Goal: Task Accomplishment & Management: Use online tool/utility

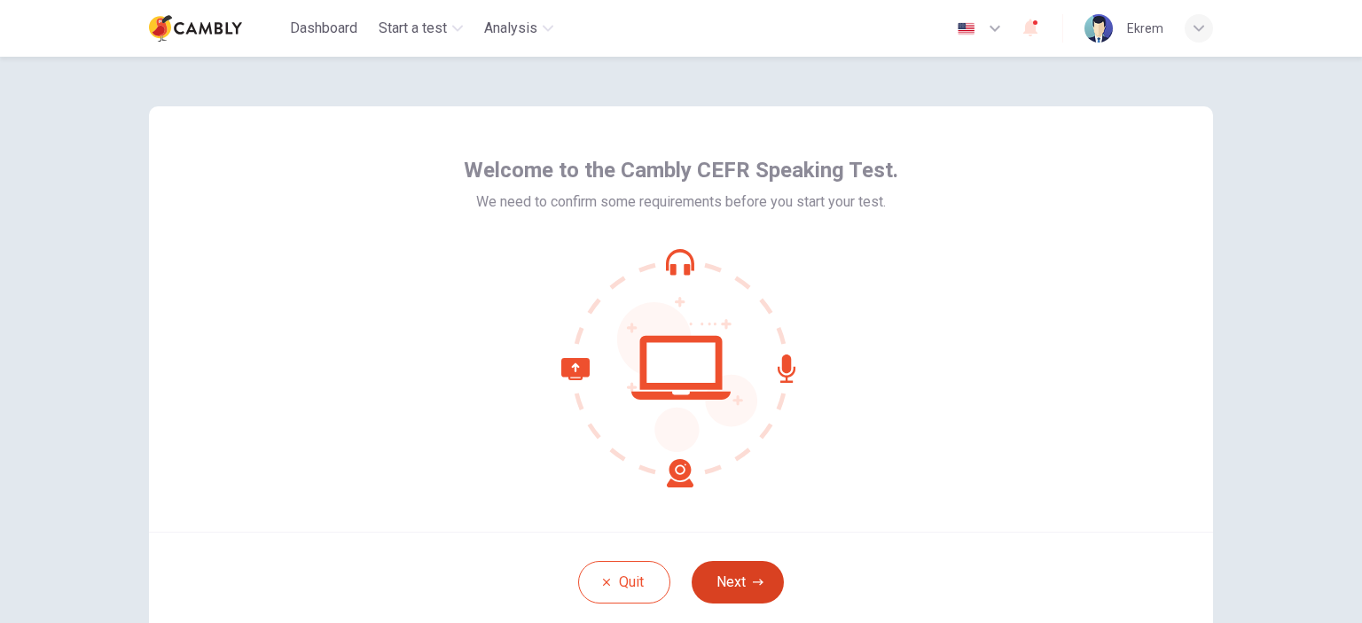
click at [734, 592] on button "Next" at bounding box center [737, 582] width 92 height 43
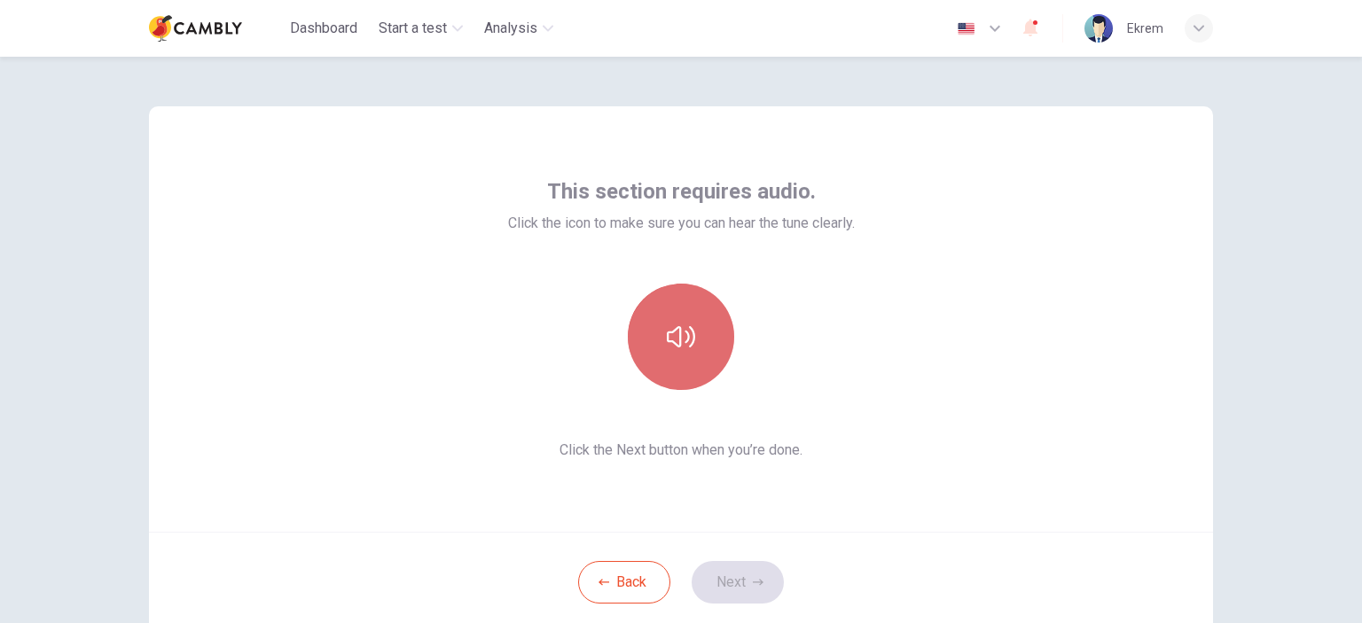
click at [674, 332] on icon "button" at bounding box center [681, 337] width 28 height 28
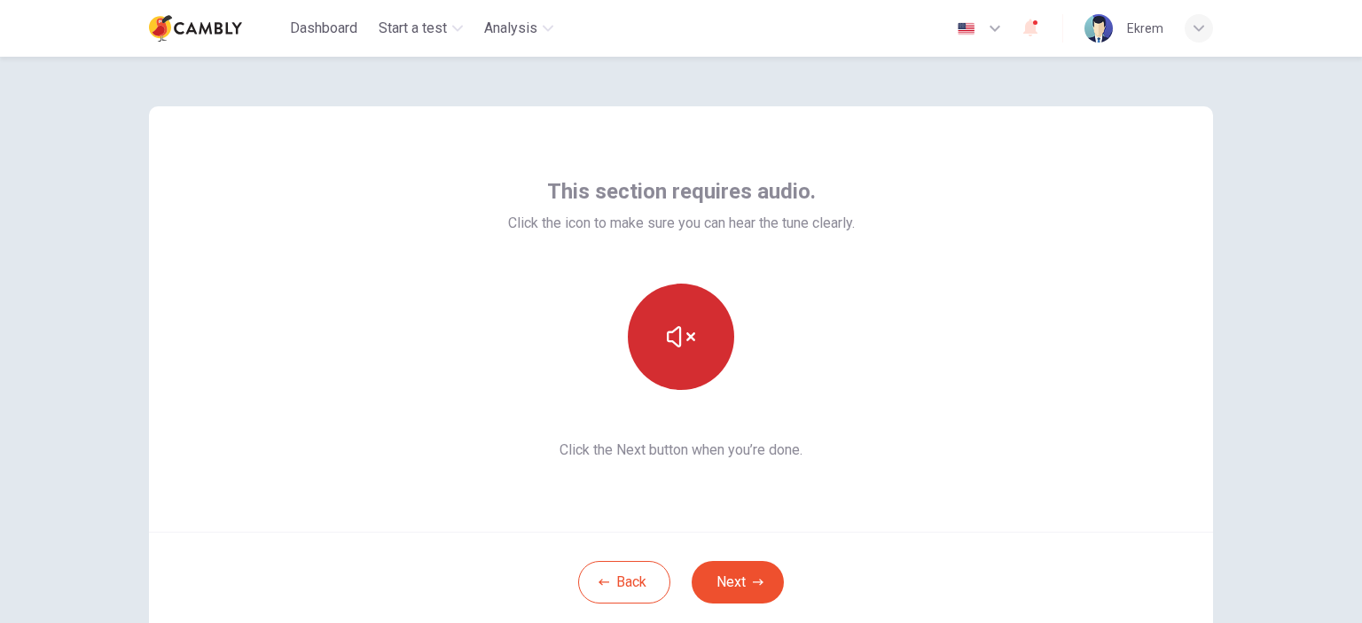
click at [676, 339] on icon "button" at bounding box center [681, 337] width 28 height 28
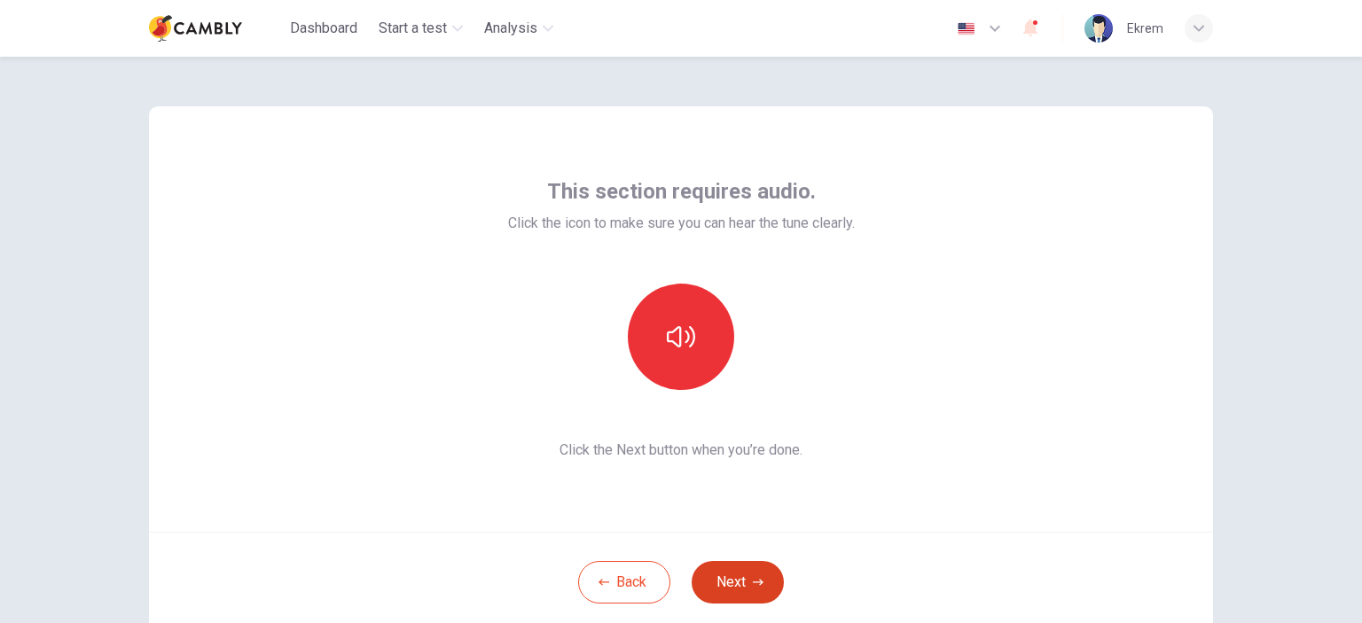
click at [735, 584] on button "Next" at bounding box center [737, 582] width 92 height 43
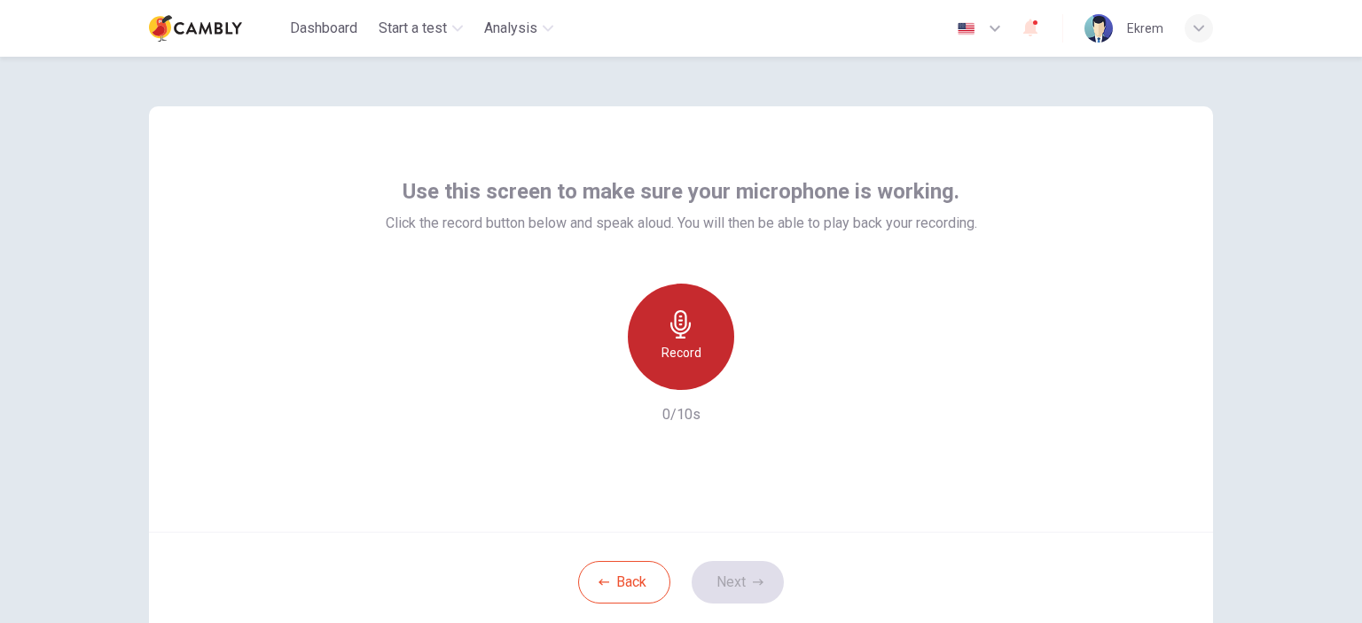
click at [686, 343] on h6 "Record" at bounding box center [681, 352] width 40 height 21
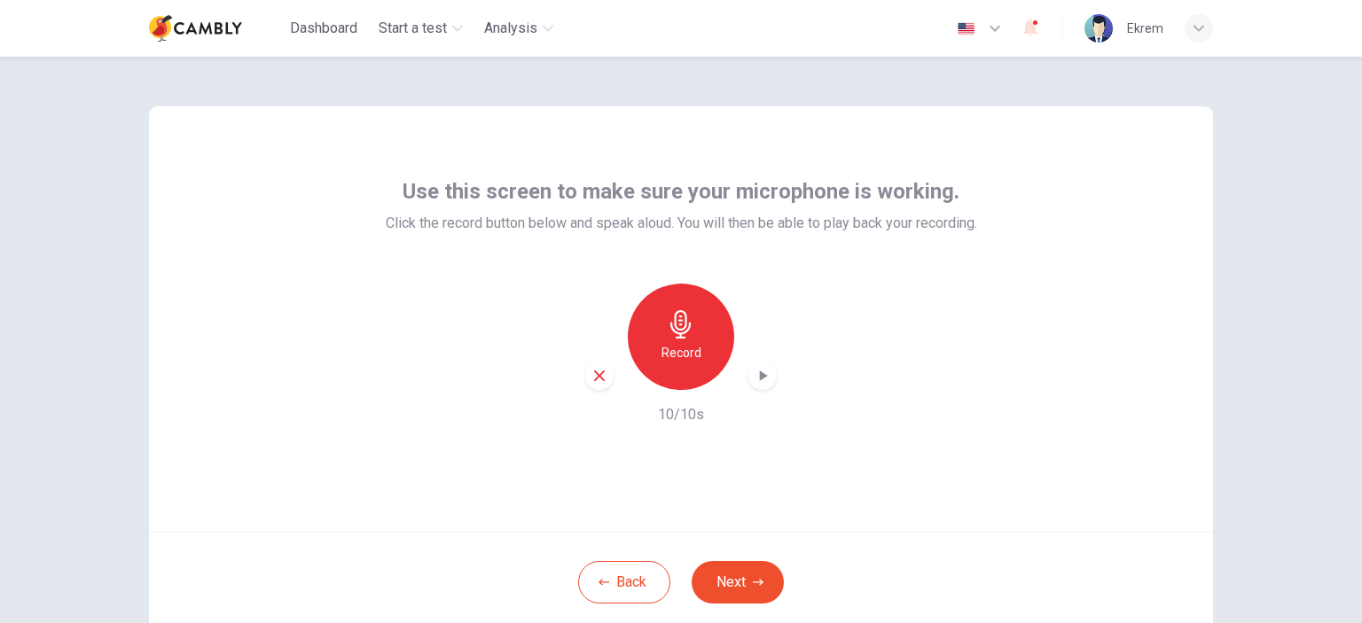
click at [760, 376] on icon "button" at bounding box center [764, 376] width 8 height 11
click at [736, 582] on button "Next" at bounding box center [737, 582] width 92 height 43
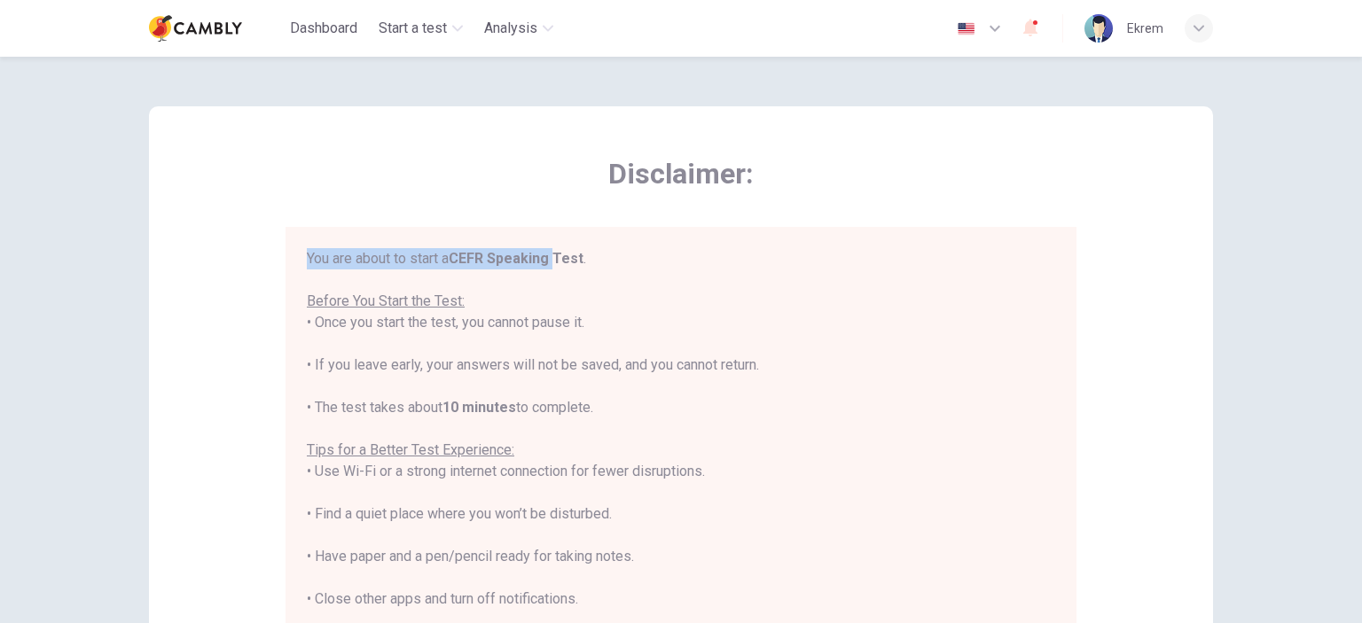
drag, startPoint x: 305, startPoint y: 254, endPoint x: 557, endPoint y: 264, distance: 251.9
click at [557, 263] on div "You are about to start a CEFR Speaking Test . Before You Start the Test: • Once…" at bounding box center [681, 492] width 748 height 489
click at [616, 265] on div "You are about to start a CEFR Speaking Test . Before You Start the Test: • Once…" at bounding box center [681, 492] width 748 height 489
drag, startPoint x: 316, startPoint y: 319, endPoint x: 583, endPoint y: 324, distance: 266.9
click at [583, 324] on div "You are about to start a CEFR Speaking Test . Before You Start the Test: • Once…" at bounding box center [681, 492] width 748 height 489
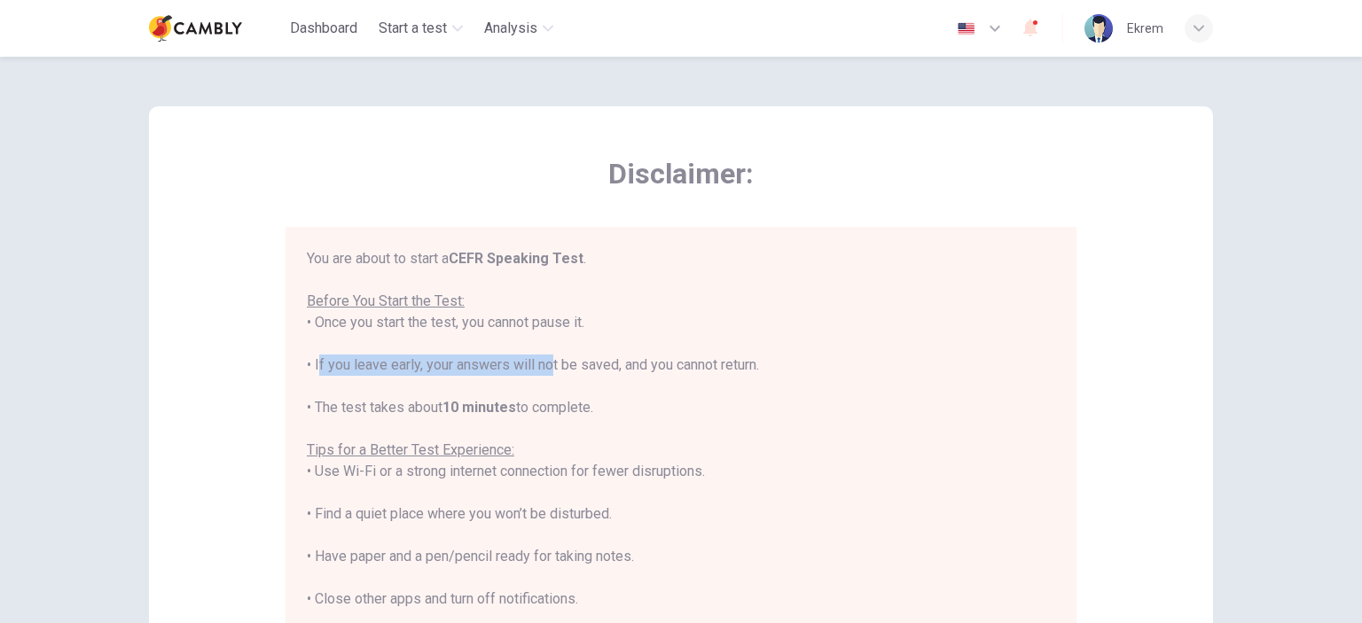
drag, startPoint x: 322, startPoint y: 363, endPoint x: 539, endPoint y: 368, distance: 217.2
click at [539, 368] on div "You are about to start a CEFR Speaking Test . Before You Start the Test: • Once…" at bounding box center [681, 492] width 748 height 489
click at [553, 365] on div "You are about to start a CEFR Speaking Test . Before You Start the Test: • Once…" at bounding box center [681, 492] width 748 height 489
drag, startPoint x: 706, startPoint y: 358, endPoint x: 793, endPoint y: 350, distance: 88.1
click at [793, 350] on div "You are about to start a CEFR Speaking Test . Before You Start the Test: • Once…" at bounding box center [681, 492] width 748 height 489
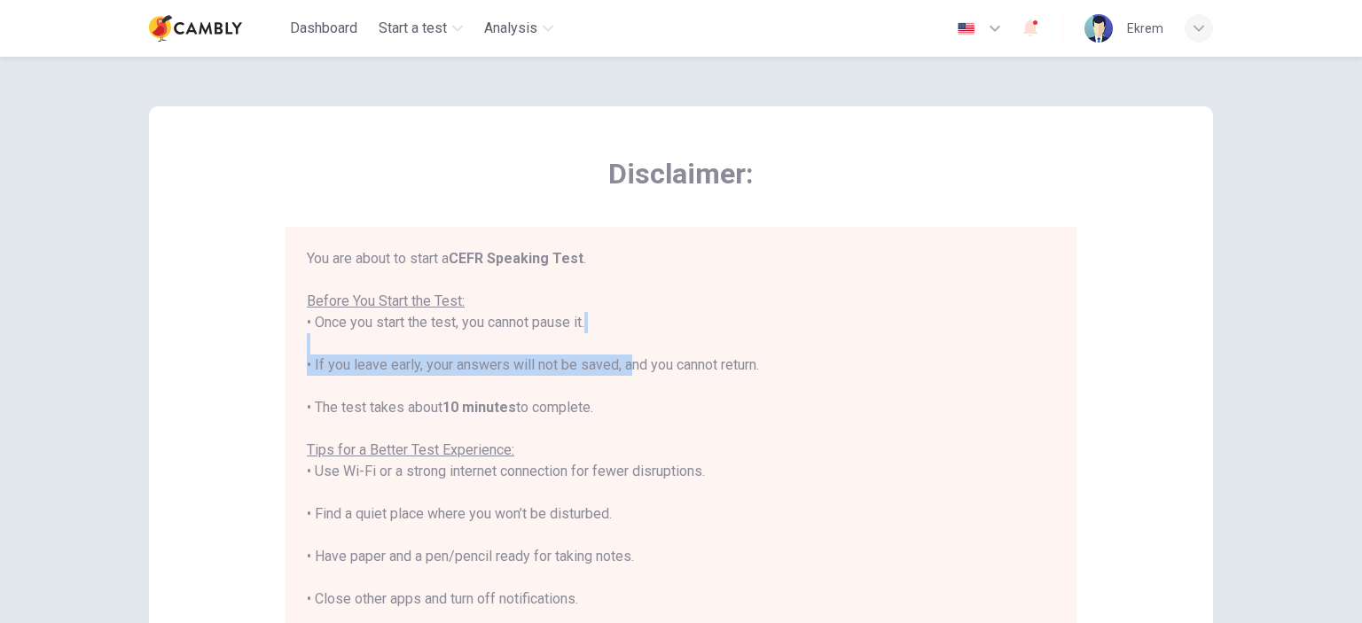
scroll to position [20, 0]
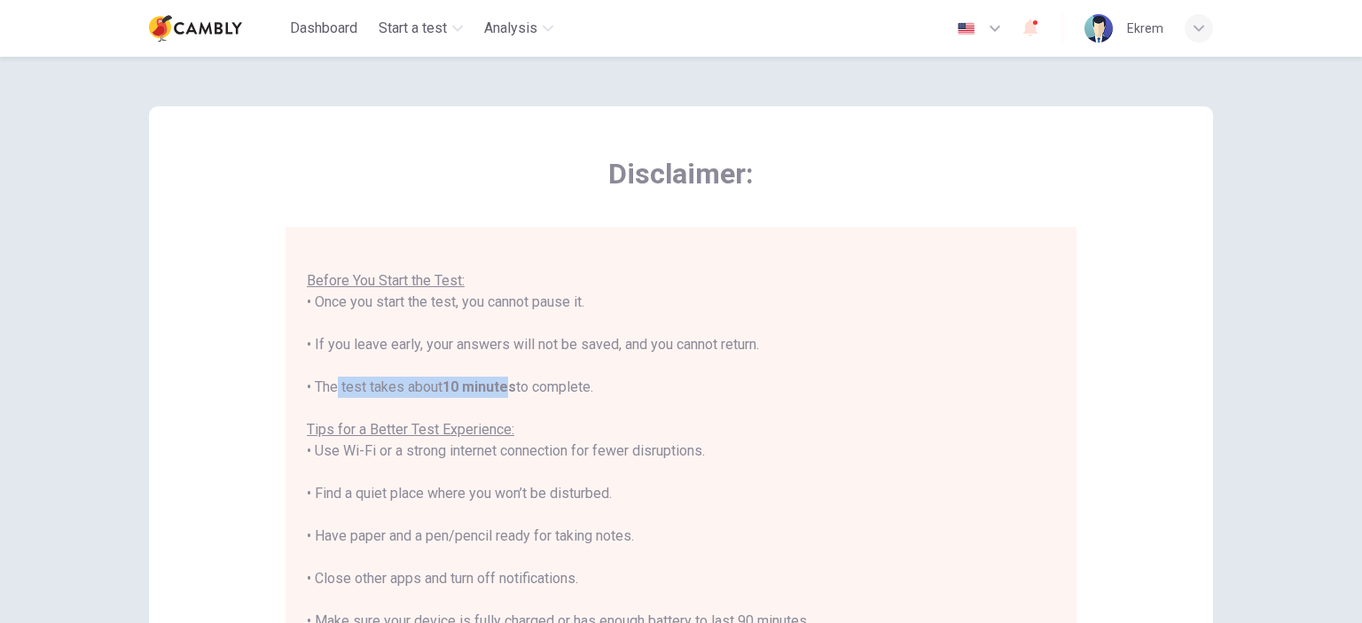
drag, startPoint x: 415, startPoint y: 395, endPoint x: 539, endPoint y: 386, distance: 124.5
click at [508, 394] on div "You are about to start a CEFR Speaking Test . Before You Start the Test: • Once…" at bounding box center [681, 472] width 748 height 489
click at [567, 380] on div "You are about to start a CEFR Speaking Test . Before You Start the Test: • Once…" at bounding box center [681, 472] width 748 height 489
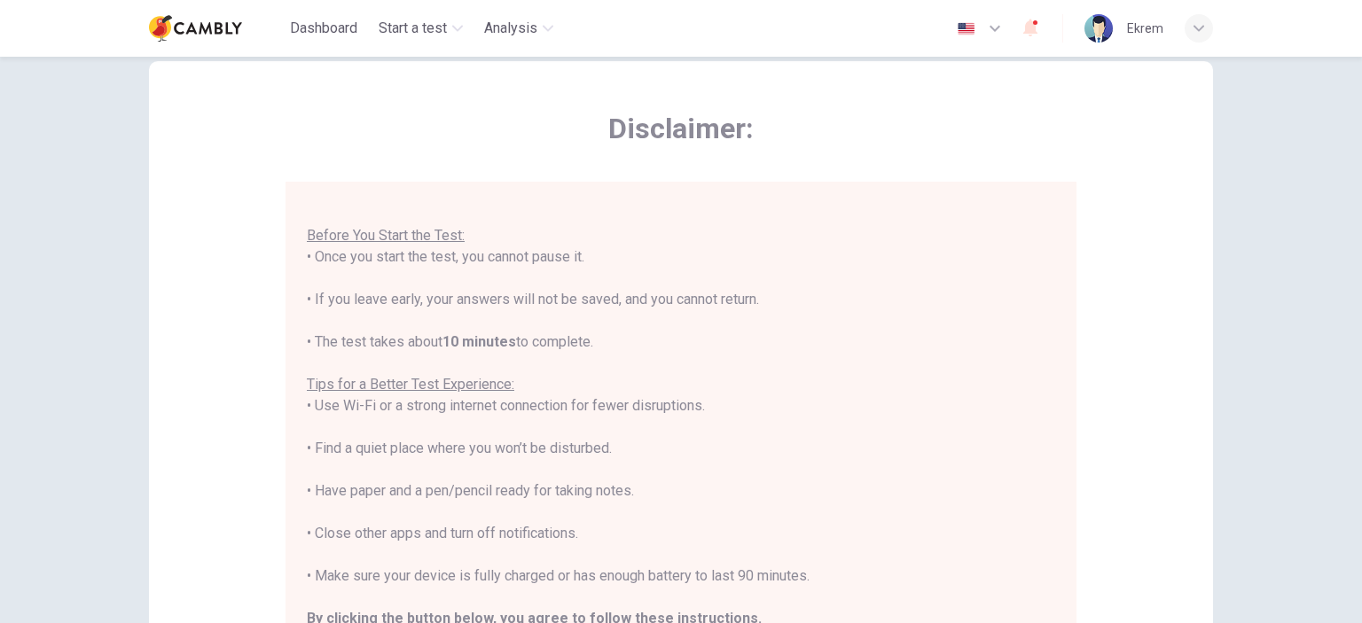
scroll to position [266, 0]
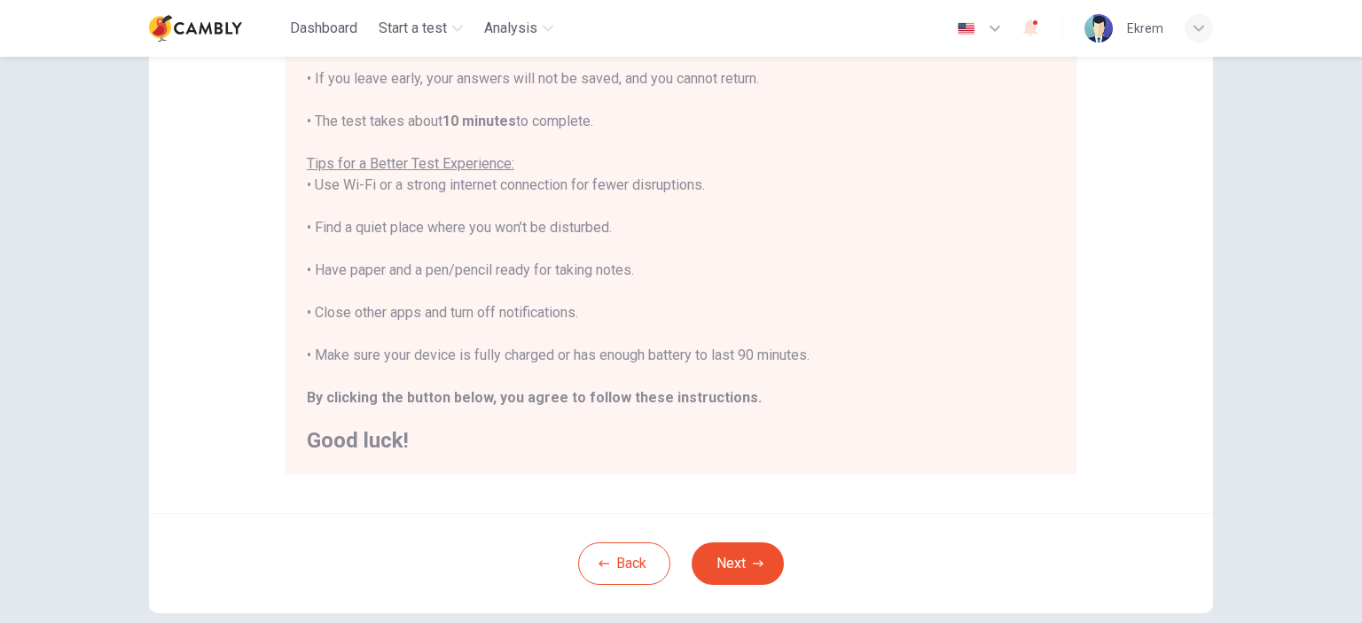
drag, startPoint x: 325, startPoint y: 315, endPoint x: 615, endPoint y: 316, distance: 289.9
click at [602, 313] on div "You are about to start a CEFR Speaking Test . Before You Start the Test: • Once…" at bounding box center [681, 206] width 748 height 489
click at [627, 308] on div "You are about to start a CEFR Speaking Test . Before You Start the Test: • Once…" at bounding box center [681, 206] width 748 height 489
drag, startPoint x: 504, startPoint y: 395, endPoint x: 741, endPoint y: 421, distance: 239.0
click at [741, 421] on div "You are about to start a CEFR Speaking Test . Before You Start the Test: • Once…" at bounding box center [681, 206] width 748 height 489
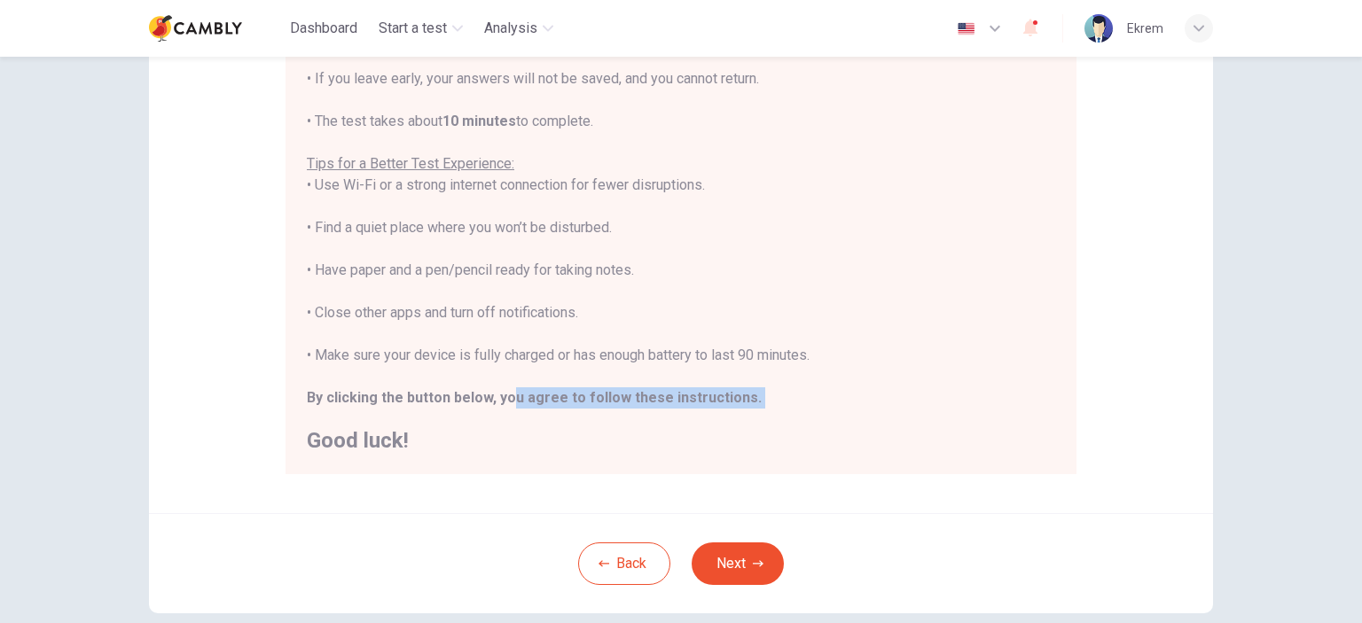
click at [760, 388] on div "You are about to start a CEFR Speaking Test . Before You Start the Test: • Once…" at bounding box center [681, 206] width 748 height 489
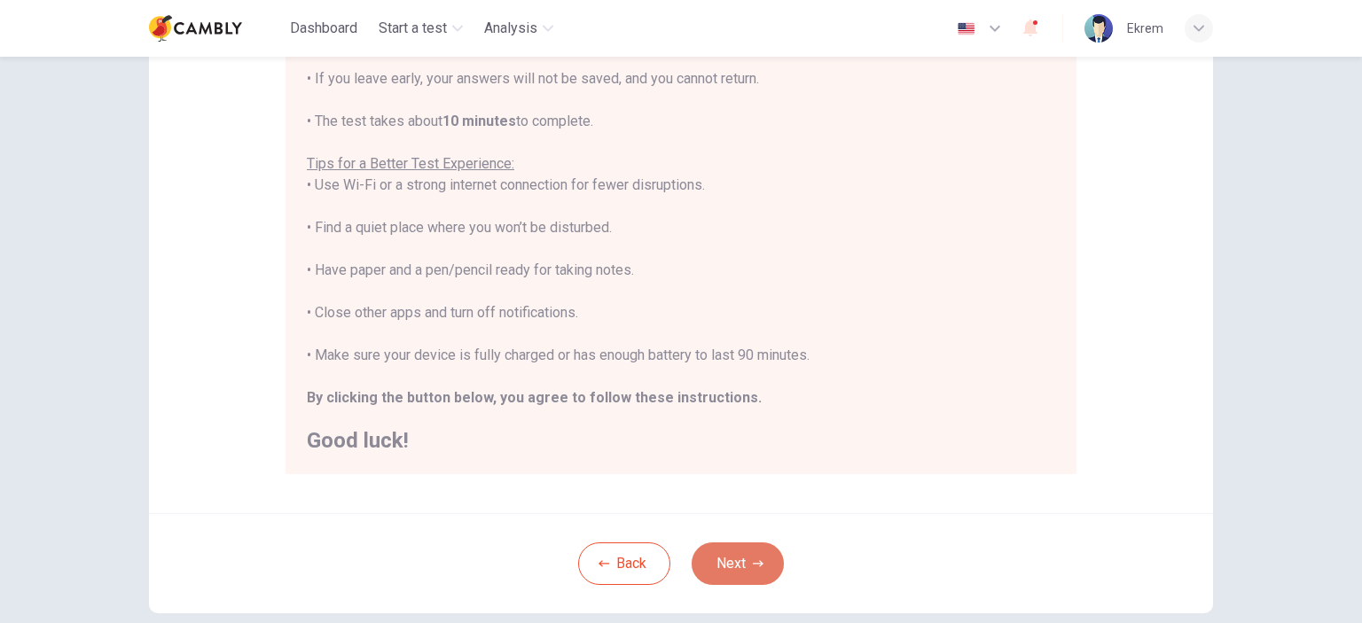
click at [738, 561] on button "Next" at bounding box center [737, 564] width 92 height 43
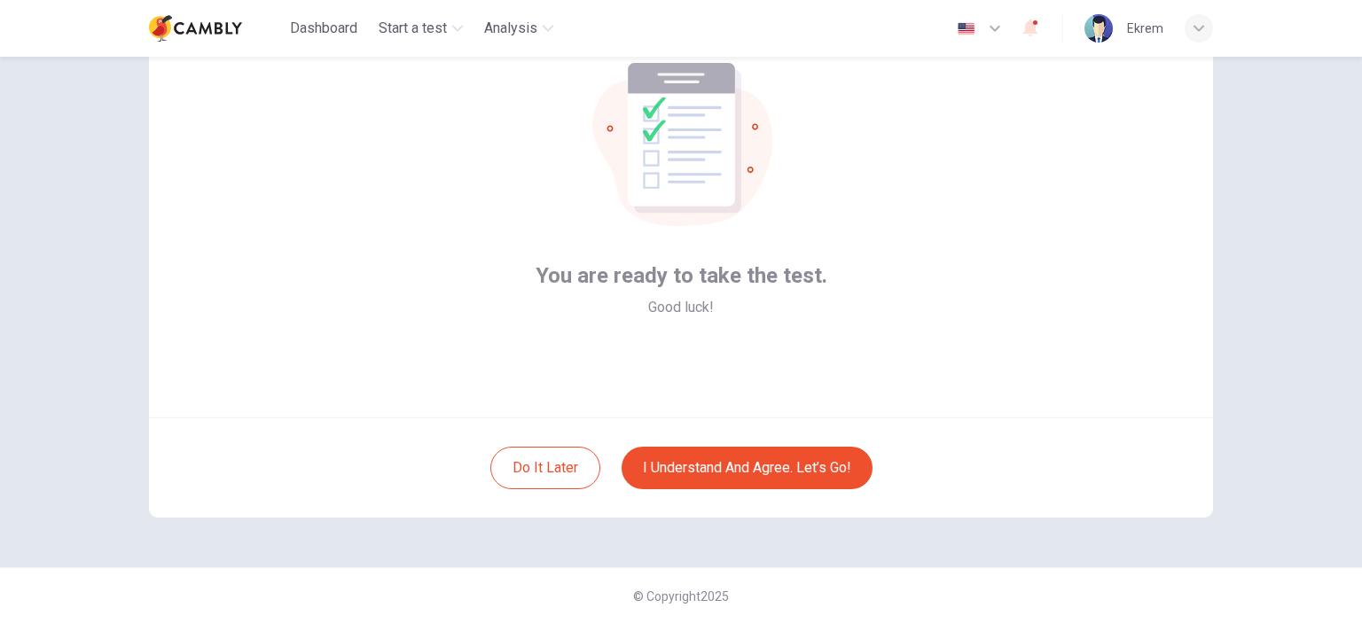
click at [747, 493] on div "Do it later I understand and agree. Let’s go!" at bounding box center [681, 468] width 1064 height 100
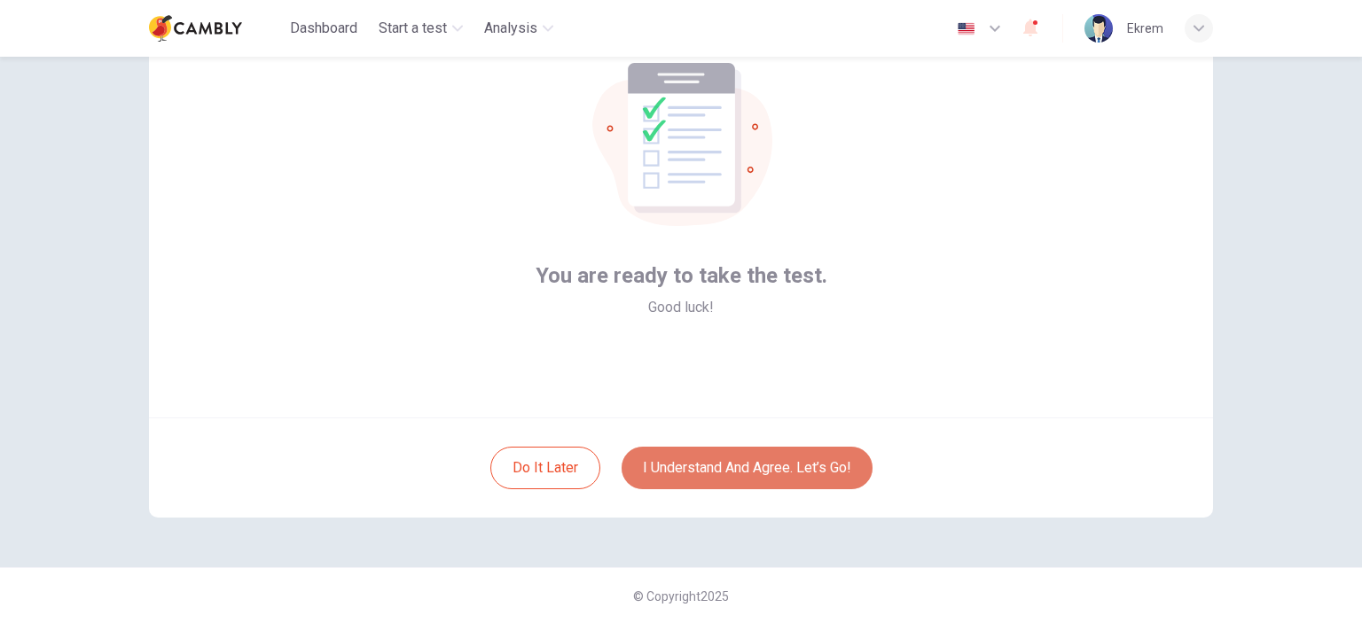
click at [747, 480] on button "I understand and agree. Let’s go!" at bounding box center [746, 468] width 251 height 43
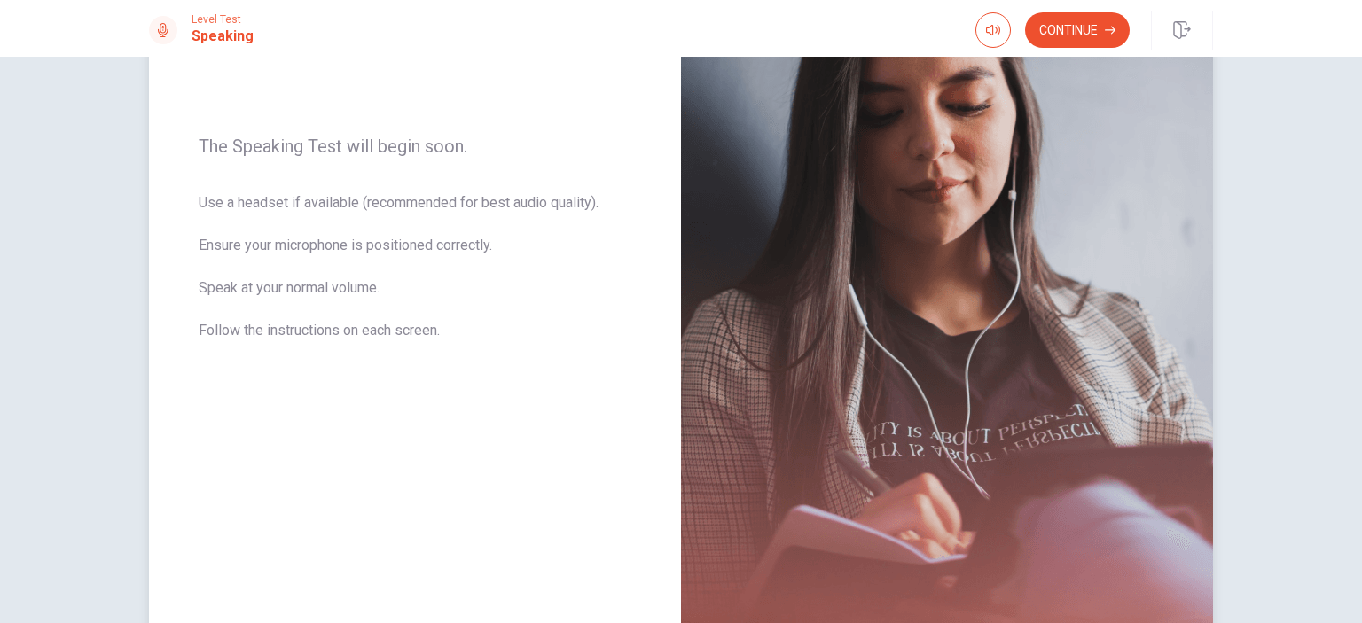
scroll to position [266, 0]
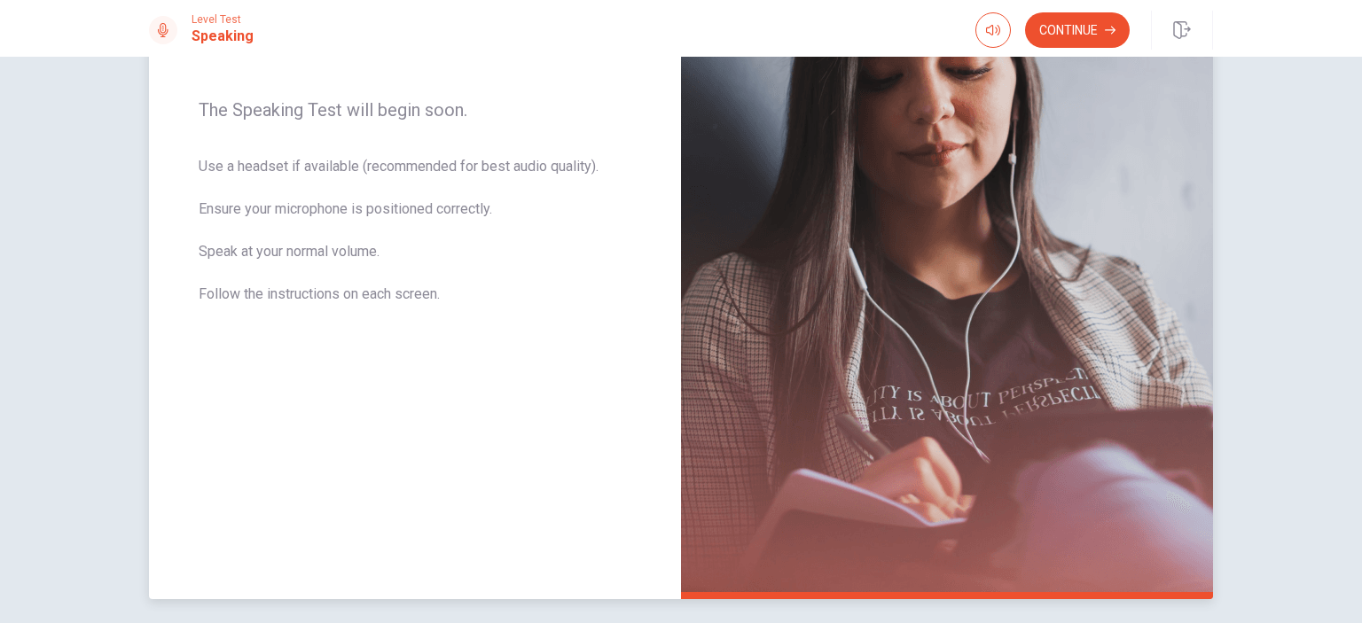
drag, startPoint x: 194, startPoint y: 208, endPoint x: 502, endPoint y: 211, distance: 307.6
click at [502, 211] on span "Use a headset if available (recommended for best audio quality). Ensure your mi…" at bounding box center [415, 241] width 433 height 170
drag, startPoint x: 366, startPoint y: 209, endPoint x: 478, endPoint y: 212, distance: 111.7
click at [478, 212] on span "Use a headset if available (recommended for best audio quality). Ensure your mi…" at bounding box center [415, 241] width 433 height 170
drag, startPoint x: 201, startPoint y: 255, endPoint x: 345, endPoint y: 267, distance: 144.1
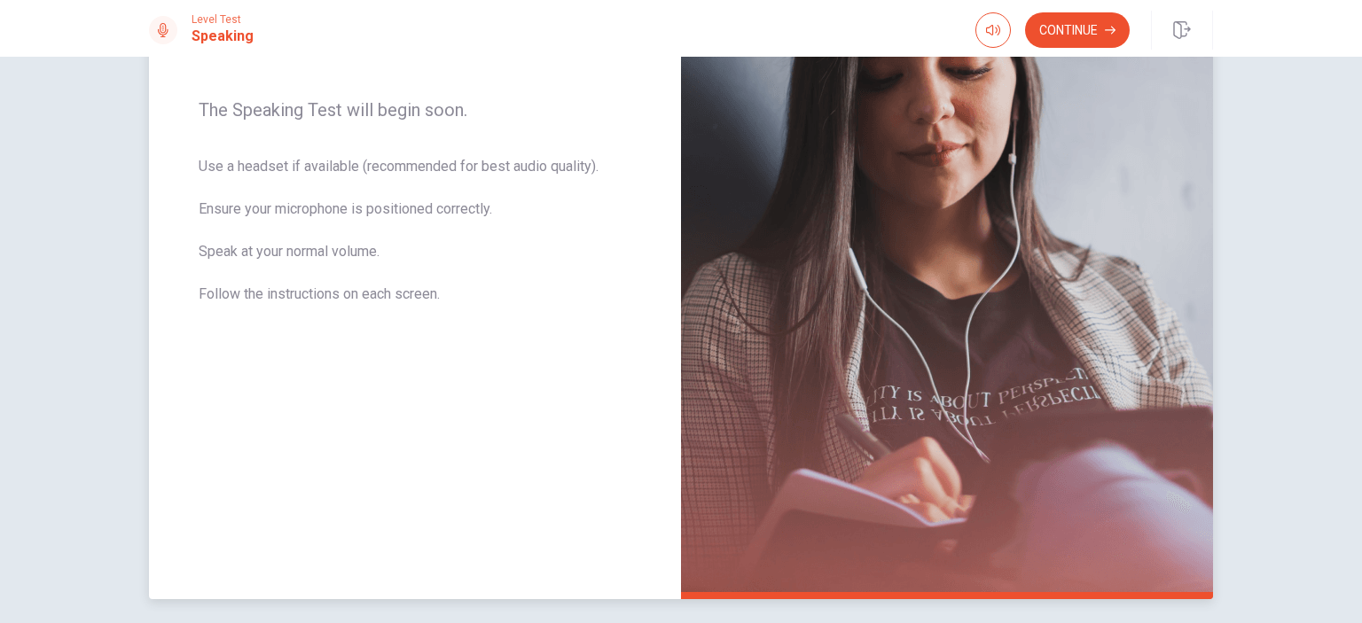
click at [340, 267] on span "Use a headset if available (recommended for best audio quality). Ensure your mi…" at bounding box center [415, 241] width 433 height 170
drag, startPoint x: 247, startPoint y: 285, endPoint x: 372, endPoint y: 304, distance: 126.4
click at [366, 304] on span "Use a headset if available (recommended for best audio quality). Ensure your mi…" at bounding box center [415, 241] width 433 height 170
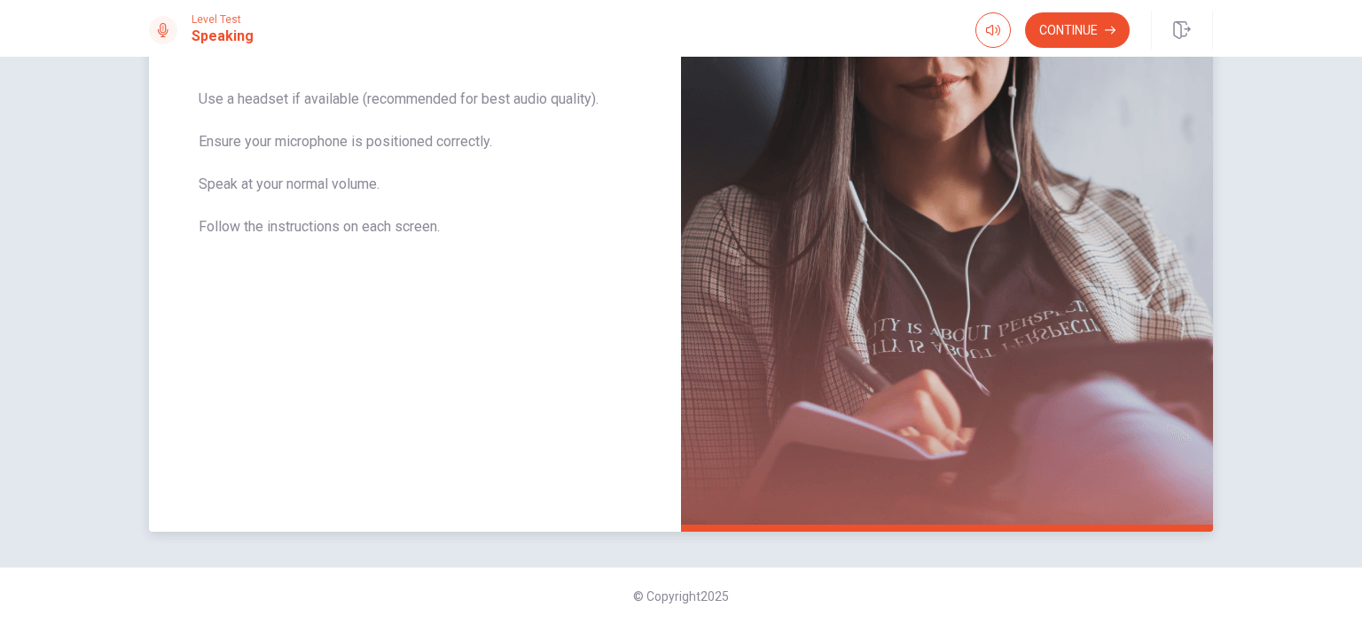
scroll to position [0, 0]
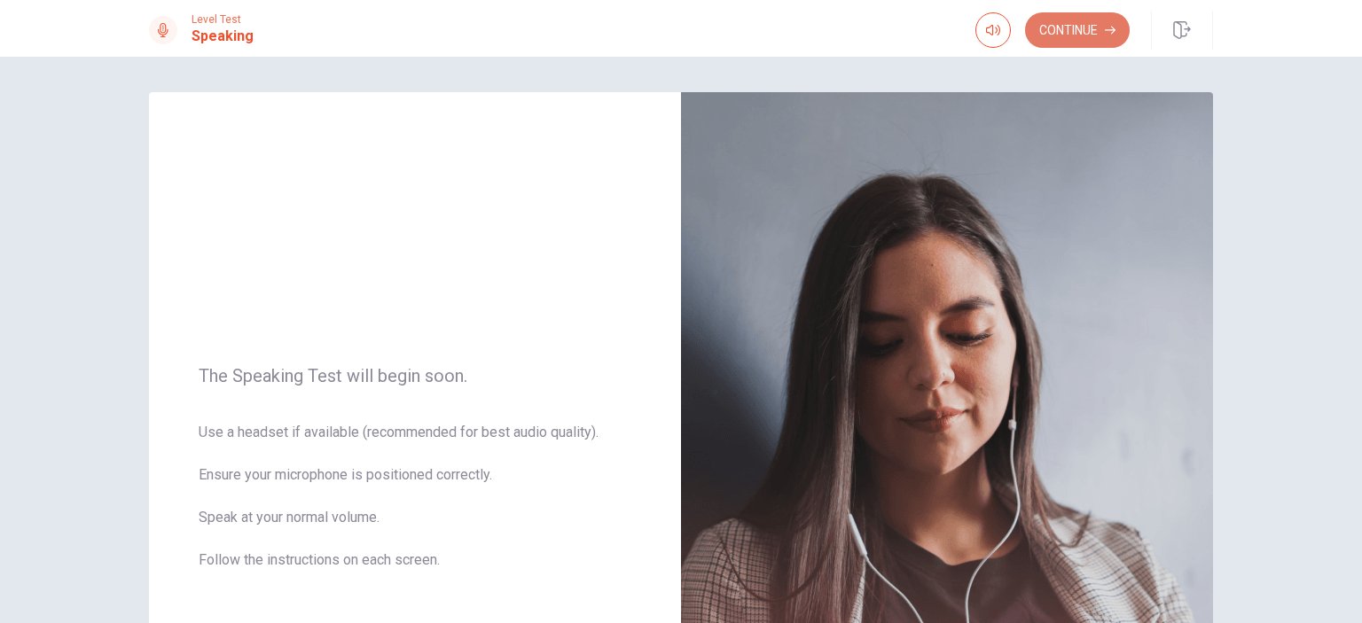
click at [1081, 24] on button "Continue" at bounding box center [1077, 29] width 105 height 35
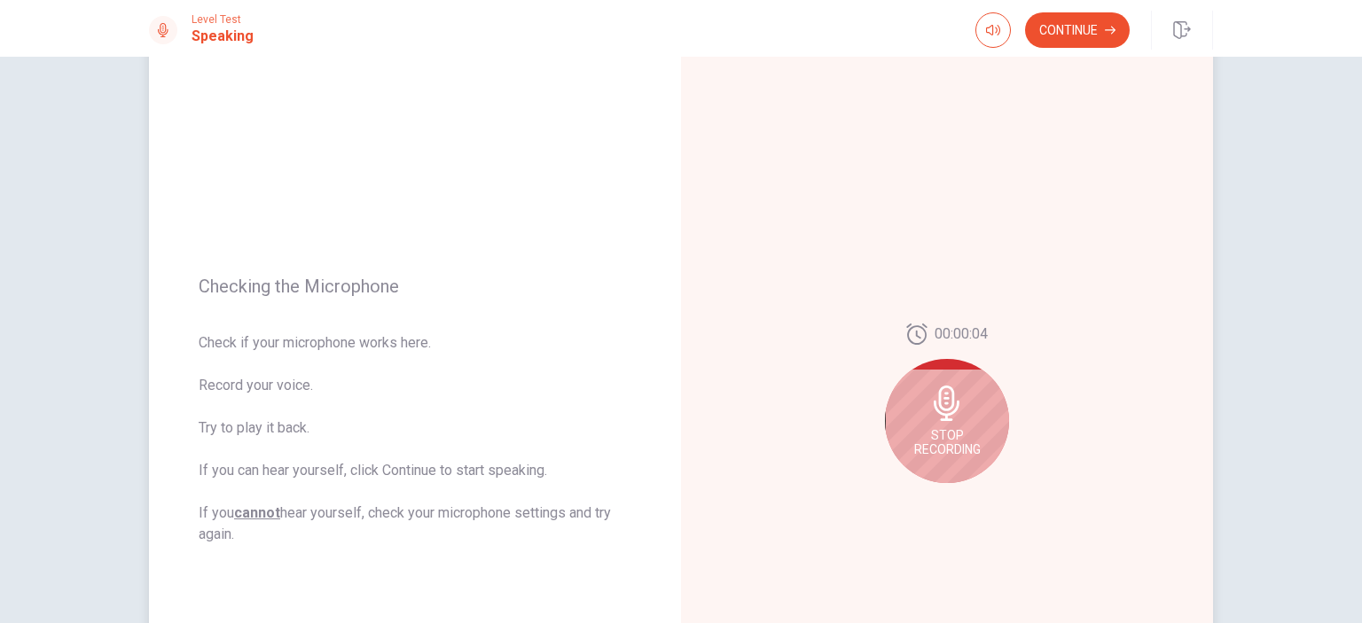
scroll to position [177, 0]
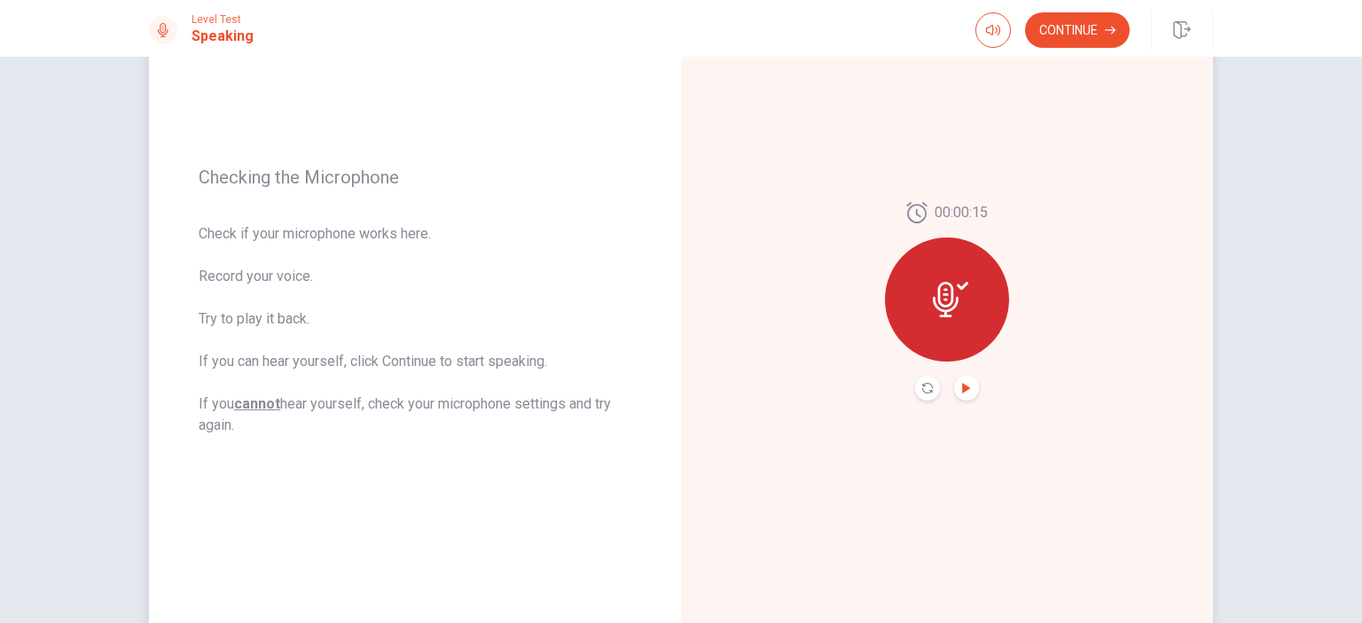
click at [964, 389] on icon "Play Audio" at bounding box center [966, 388] width 11 height 11
drag, startPoint x: 395, startPoint y: 403, endPoint x: 503, endPoint y: 435, distance: 111.9
click at [487, 430] on span "Check if your microphone works here. Record your voice. Try to play it back. If…" at bounding box center [415, 329] width 433 height 213
click at [1078, 25] on button "Continue" at bounding box center [1077, 29] width 105 height 35
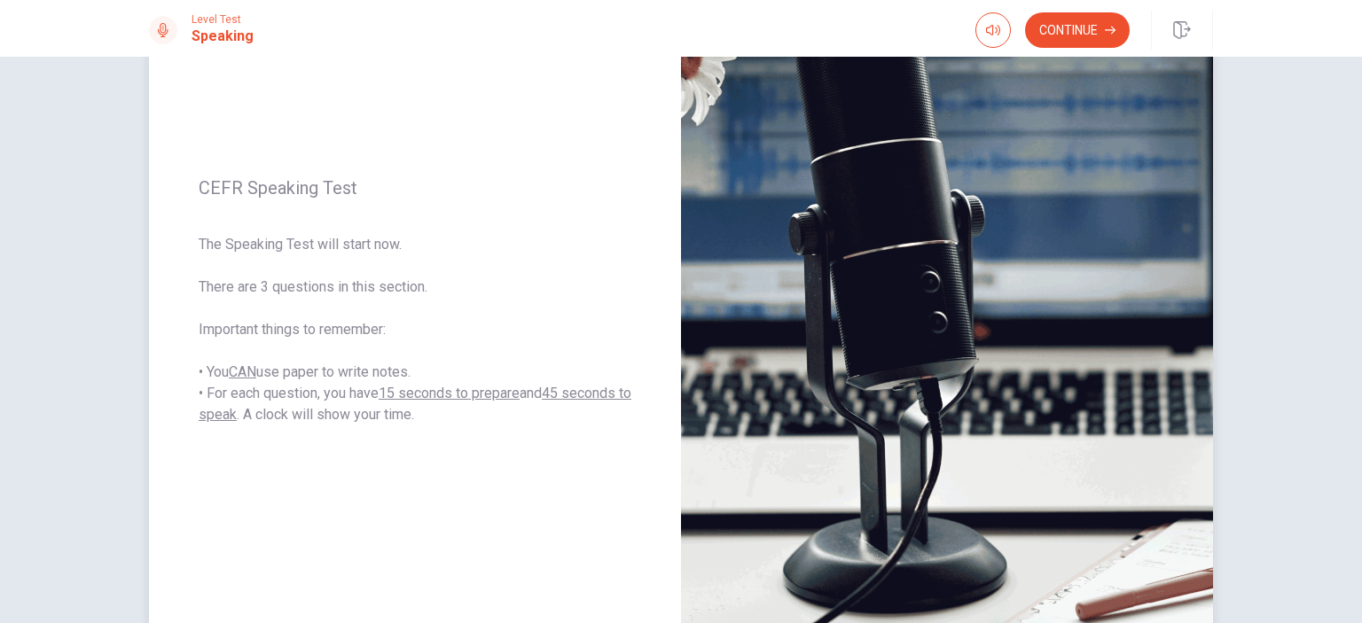
drag, startPoint x: 213, startPoint y: 246, endPoint x: 439, endPoint y: 272, distance: 227.6
click at [434, 269] on span "The Speaking Test will start now. There are 3 questions in this section. Import…" at bounding box center [415, 329] width 433 height 191
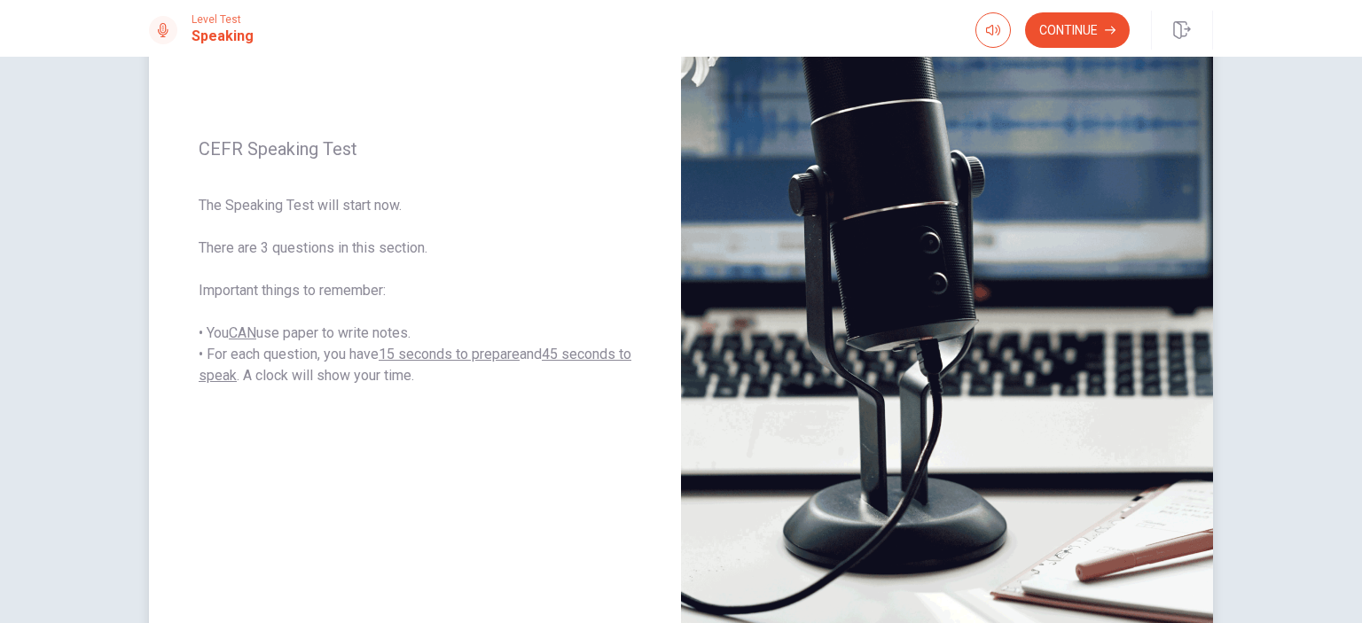
scroll to position [266, 0]
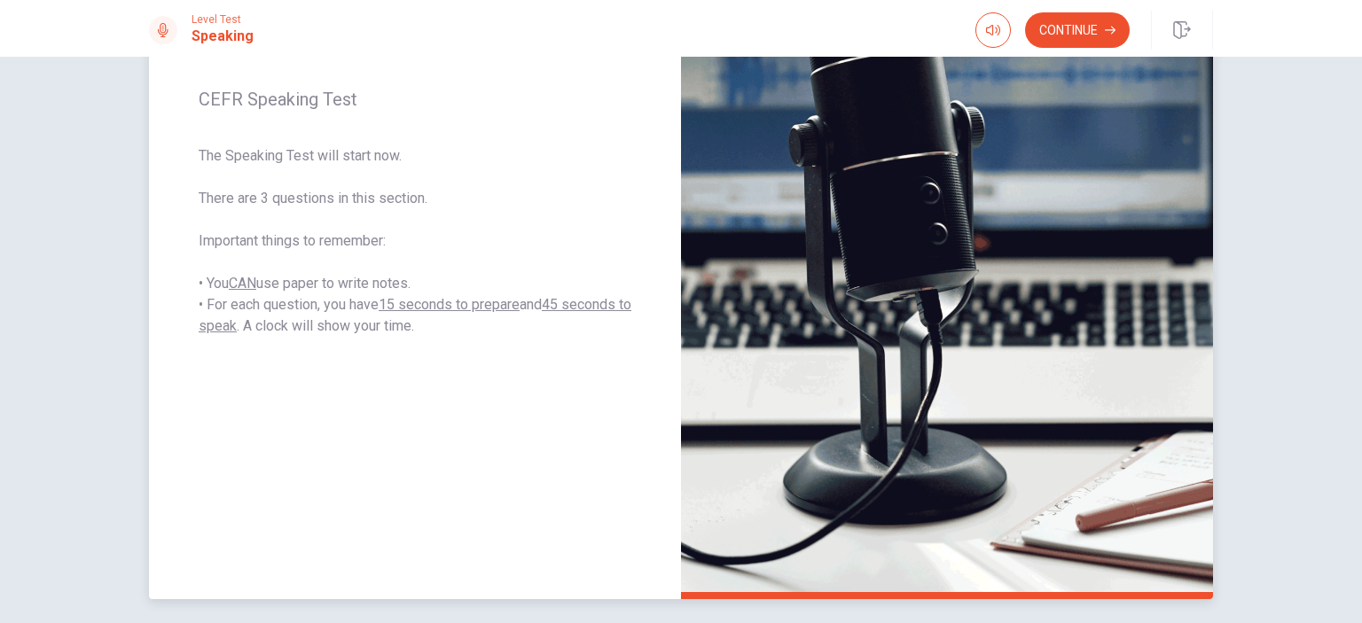
drag, startPoint x: 267, startPoint y: 317, endPoint x: 461, endPoint y: 318, distance: 194.1
click at [460, 318] on span "The Speaking Test will start now. There are 3 questions in this section. Import…" at bounding box center [415, 240] width 433 height 191
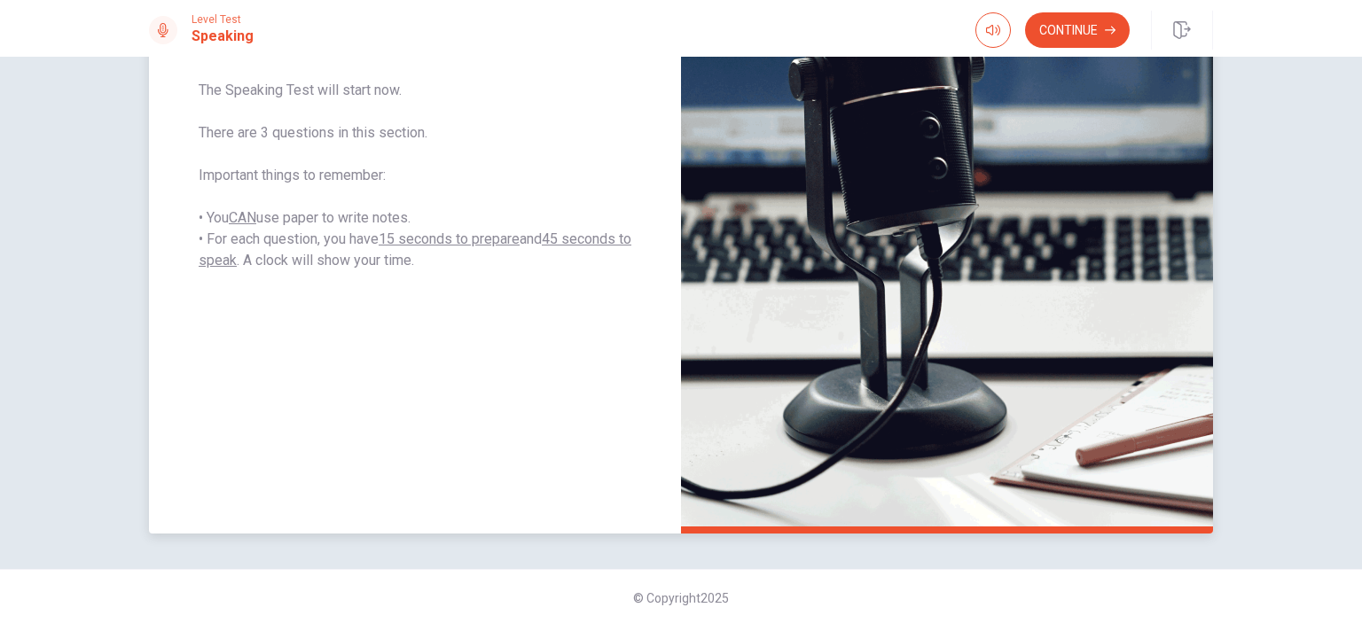
scroll to position [333, 0]
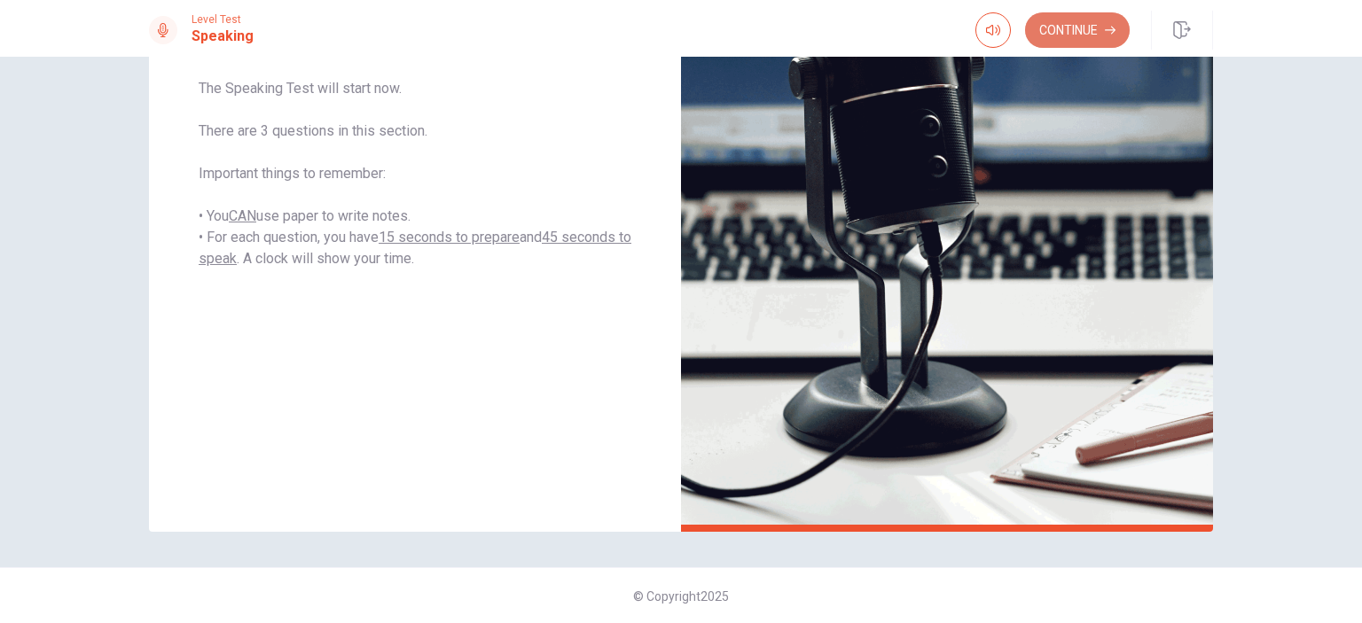
click at [1083, 31] on button "Continue" at bounding box center [1077, 29] width 105 height 35
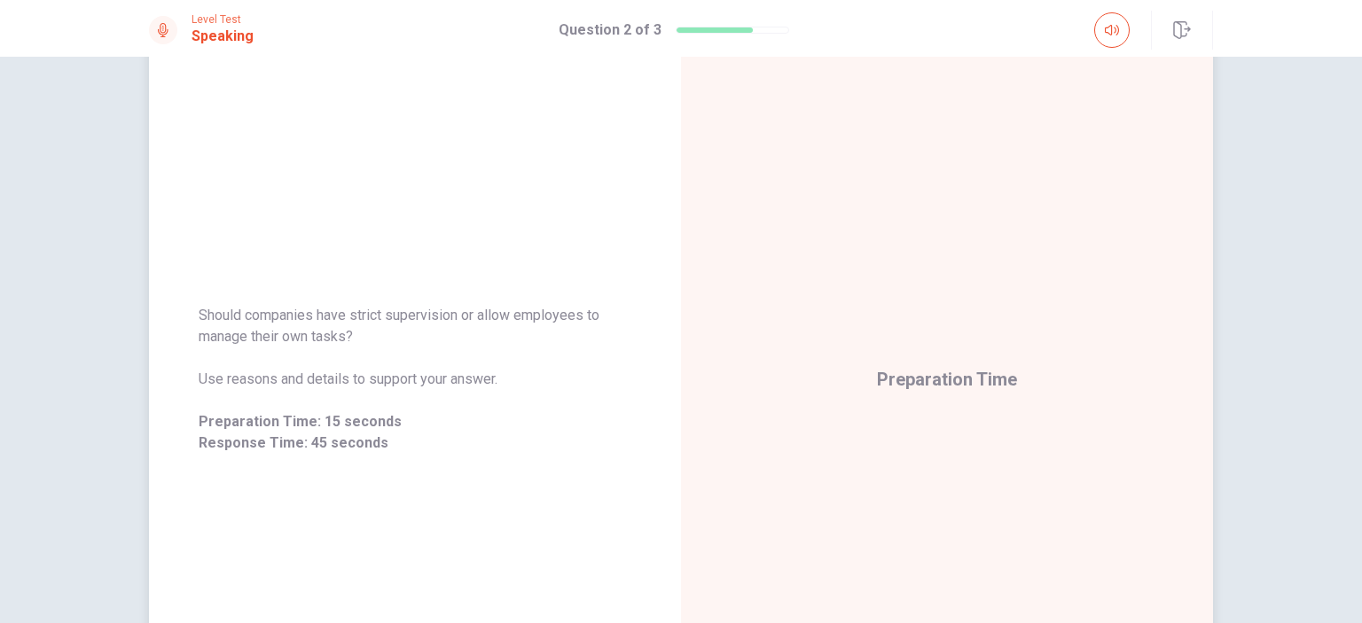
scroll to position [177, 0]
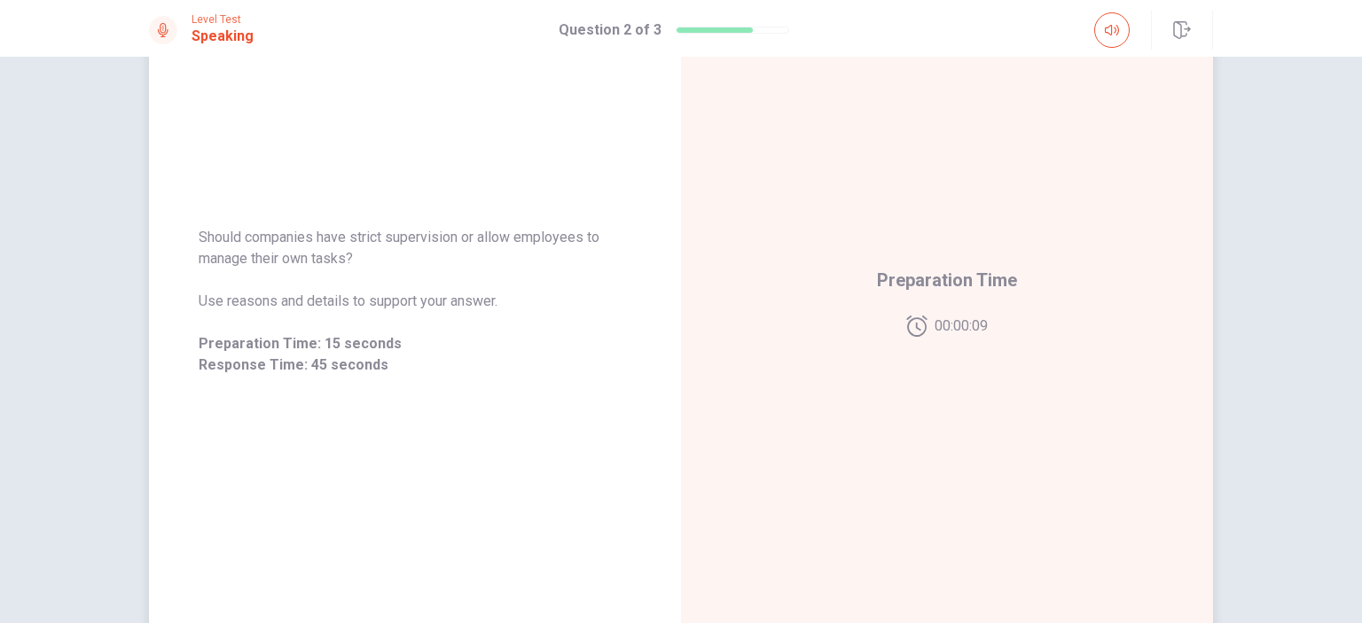
drag, startPoint x: 192, startPoint y: 236, endPoint x: 305, endPoint y: 247, distance: 113.2
click at [304, 247] on div "Should companies have strict supervision or allow employees to manage their own…" at bounding box center [415, 301] width 532 height 191
click at [320, 253] on span "Should companies have strict supervision or allow employees to manage their own…" at bounding box center [415, 248] width 433 height 43
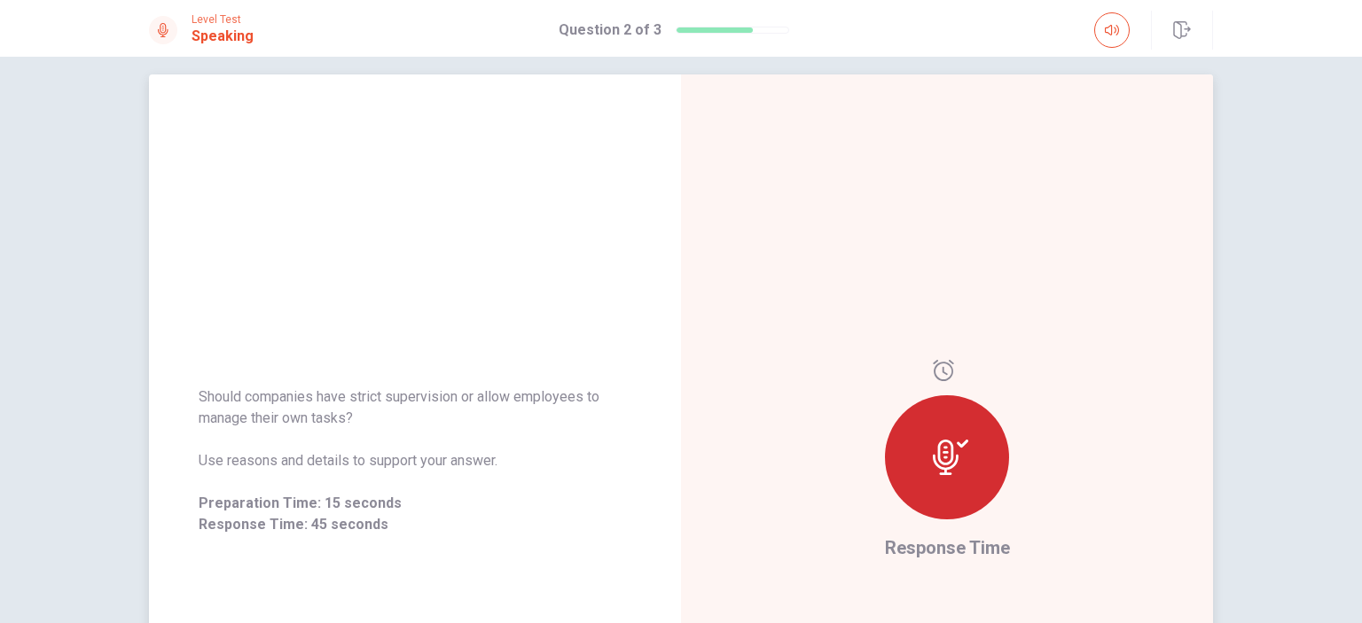
scroll to position [0, 0]
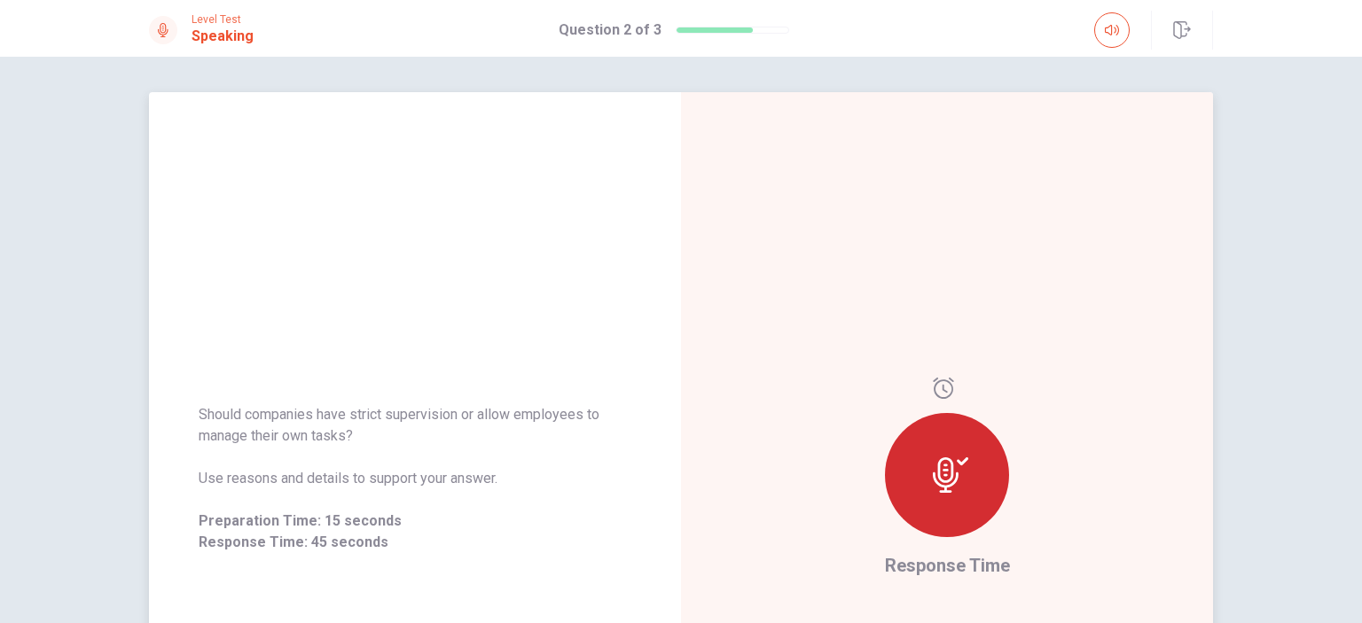
click at [940, 488] on icon at bounding box center [946, 474] width 26 height 35
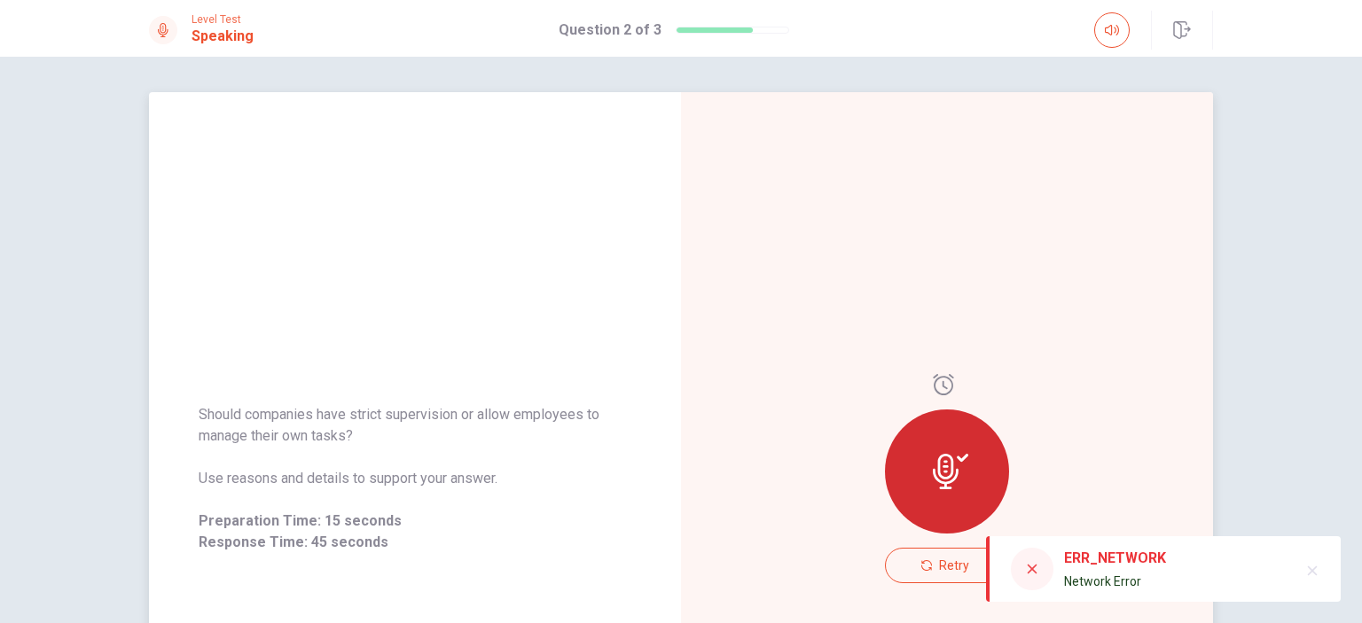
click at [804, 496] on div "Retry" at bounding box center [947, 478] width 532 height 773
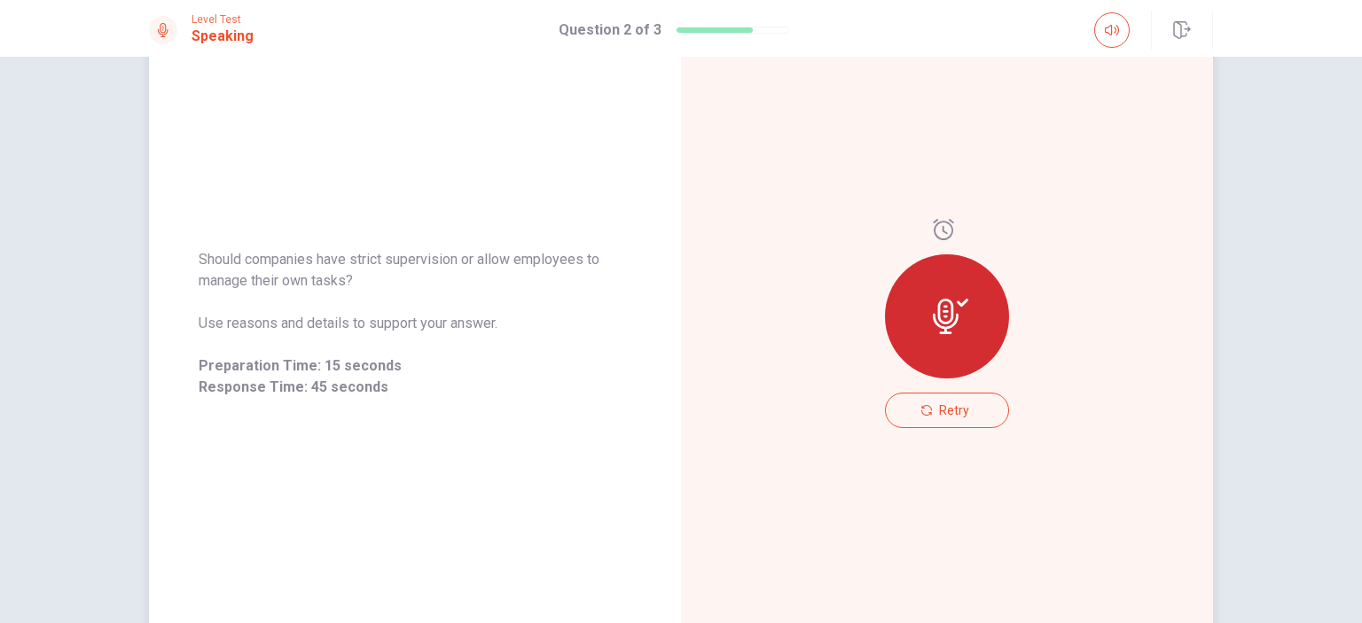
scroll to position [177, 0]
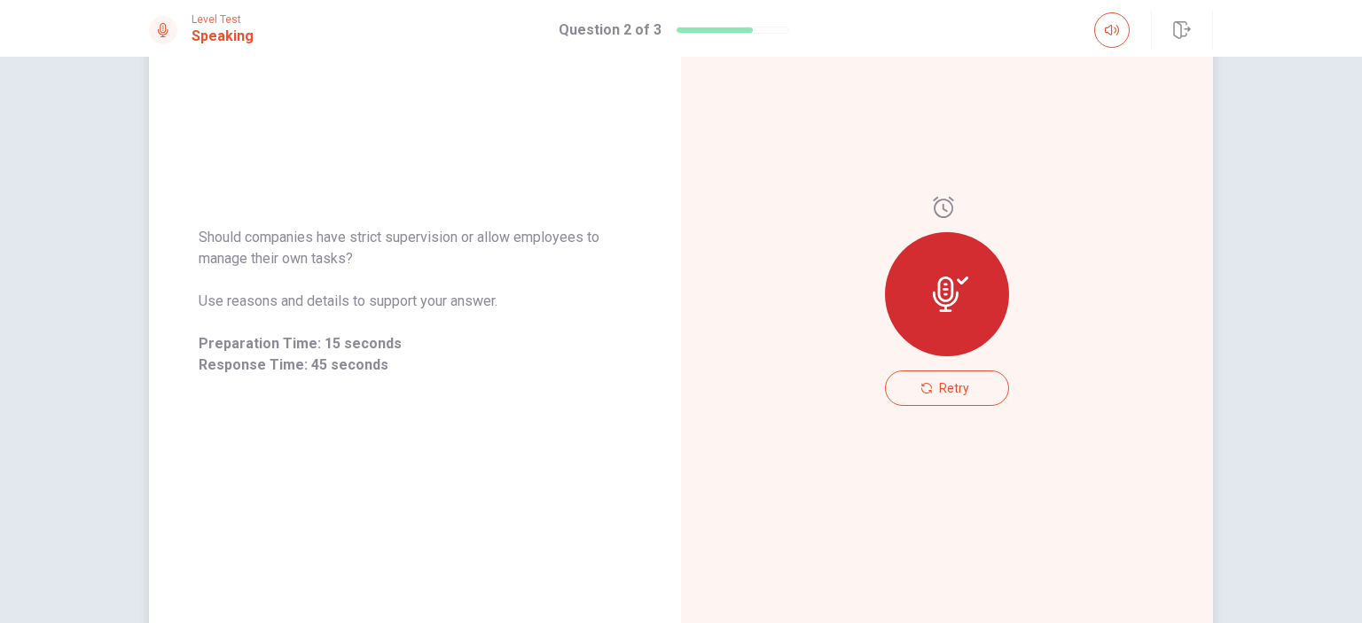
click at [918, 290] on div at bounding box center [947, 294] width 124 height 124
click at [946, 386] on span "Retry" at bounding box center [954, 388] width 30 height 14
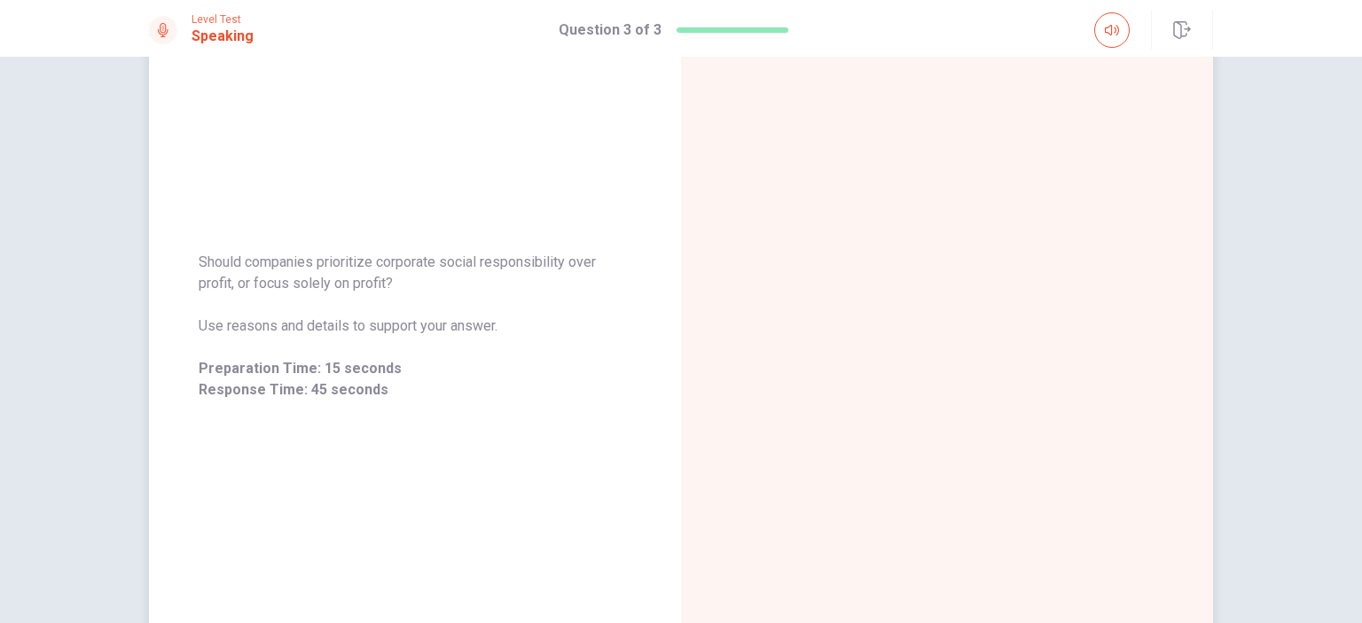
scroll to position [153, 0]
drag, startPoint x: 206, startPoint y: 256, endPoint x: 439, endPoint y: 309, distance: 239.1
click at [439, 309] on div "Should companies prioritize corporate social responsibility over profit, or foc…" at bounding box center [415, 325] width 433 height 149
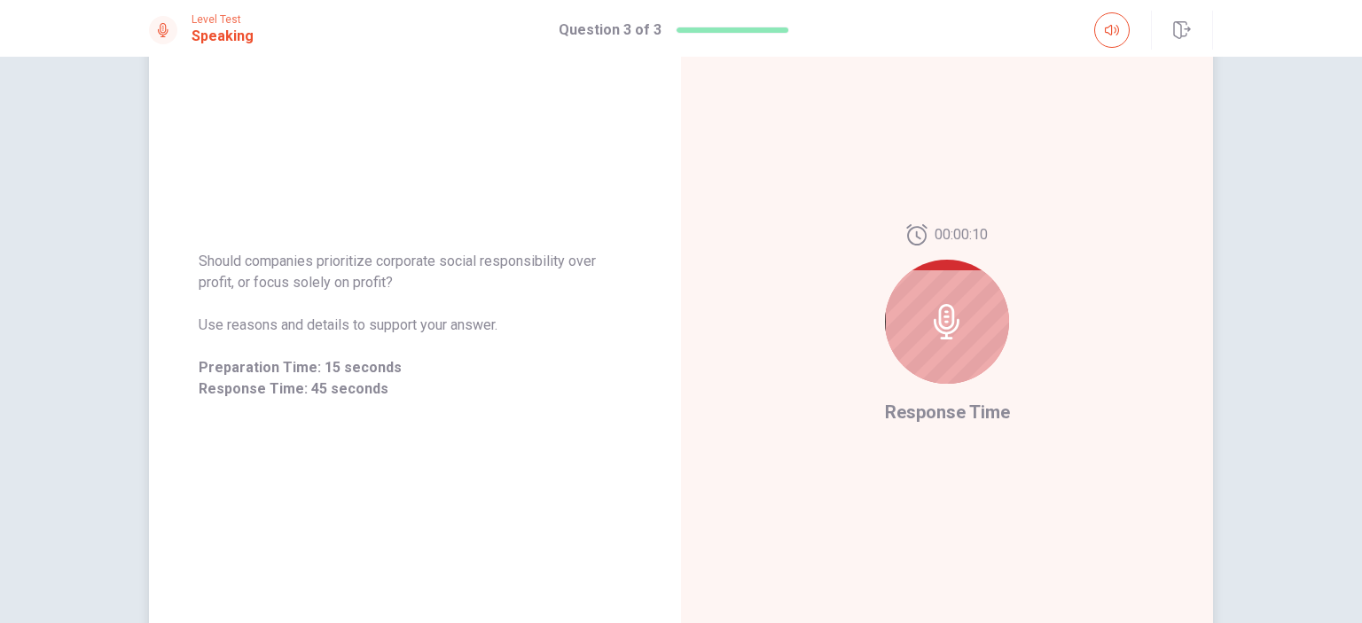
drag, startPoint x: 235, startPoint y: 255, endPoint x: 333, endPoint y: 289, distance: 104.0
click at [333, 289] on span "Should companies prioritize corporate social responsibility over profit, or foc…" at bounding box center [415, 272] width 433 height 43
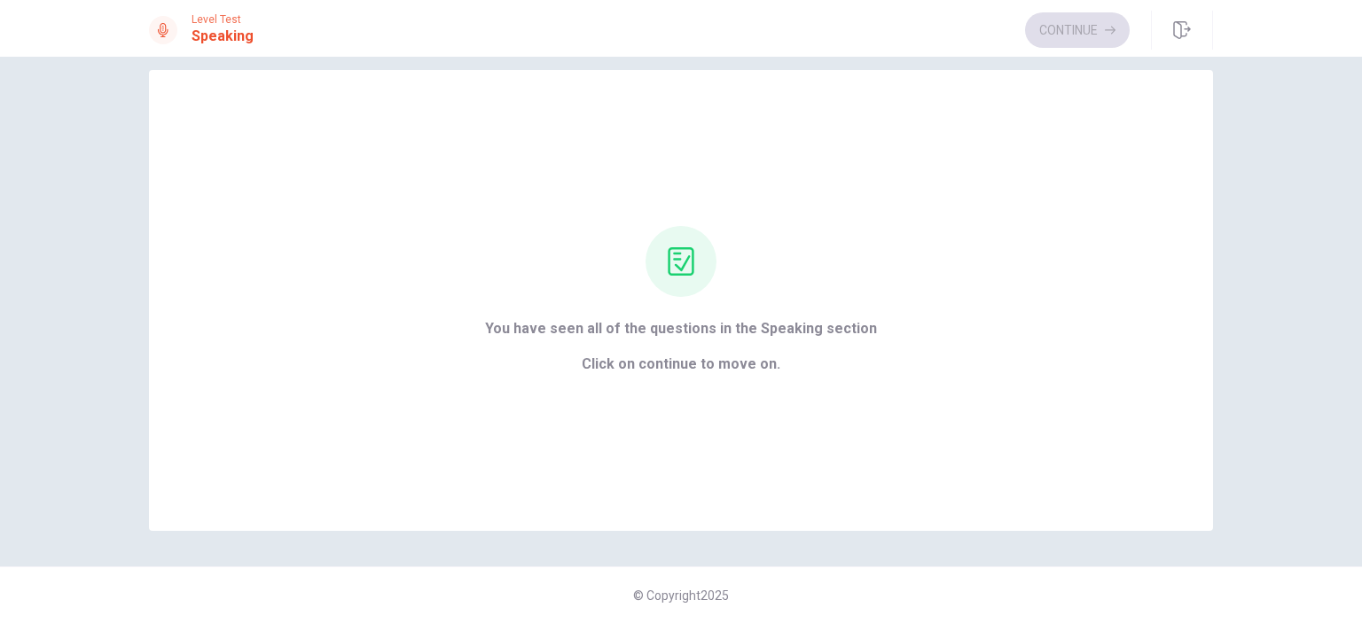
scroll to position [21, 0]
click at [1058, 35] on button "Continue" at bounding box center [1077, 29] width 105 height 35
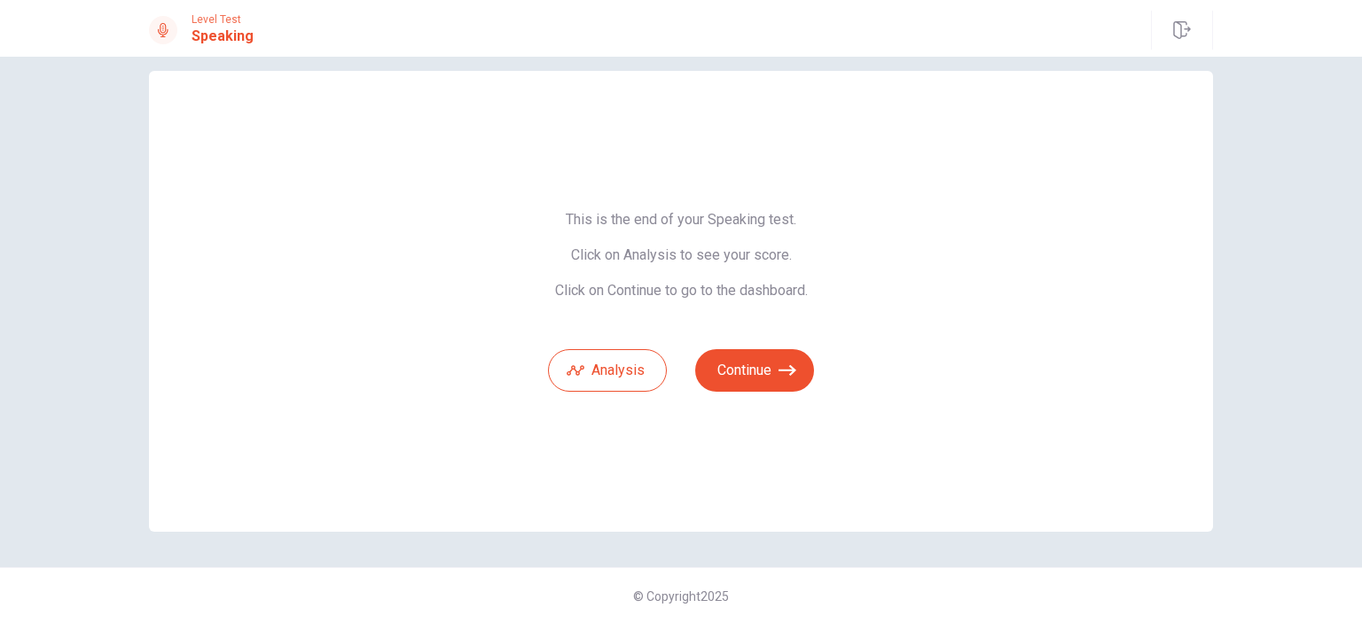
drag, startPoint x: 614, startPoint y: 252, endPoint x: 805, endPoint y: 238, distance: 191.1
click at [805, 237] on span "This is the end of your Speaking test. Click on Analysis to see your score. Cli…" at bounding box center [681, 255] width 266 height 89
click at [599, 375] on button "Analysis" at bounding box center [607, 370] width 119 height 43
